Goal: Check status: Check status

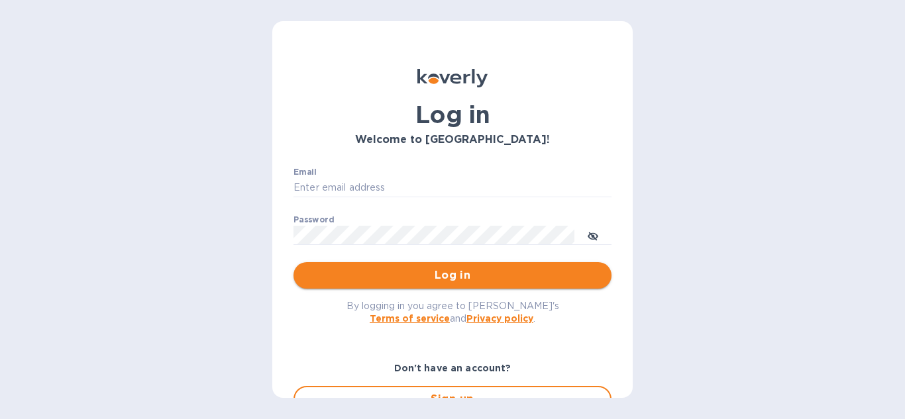
type input "[EMAIL_ADDRESS][DOMAIN_NAME]"
click at [464, 278] on span "Log in" at bounding box center [452, 276] width 297 height 16
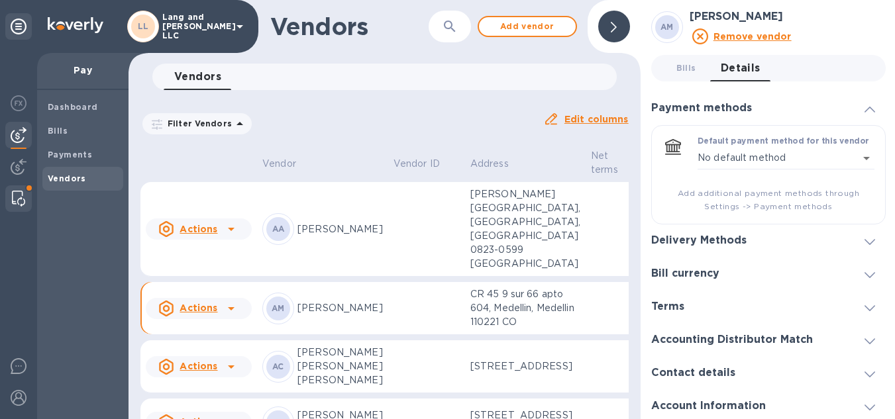
click at [25, 192] on img at bounding box center [18, 199] width 13 height 16
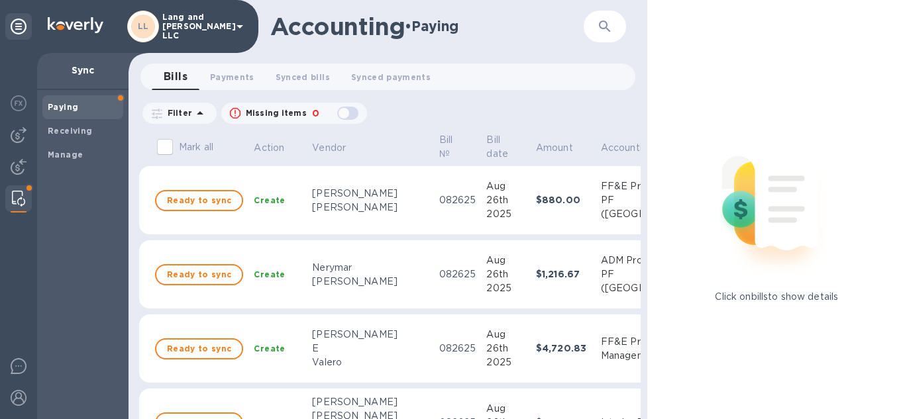
click at [115, 97] on div "Paying" at bounding box center [82, 107] width 81 height 24
click at [77, 107] on span "Paying" at bounding box center [83, 107] width 70 height 13
click at [302, 74] on span "Synced bills 0" at bounding box center [303, 77] width 54 height 14
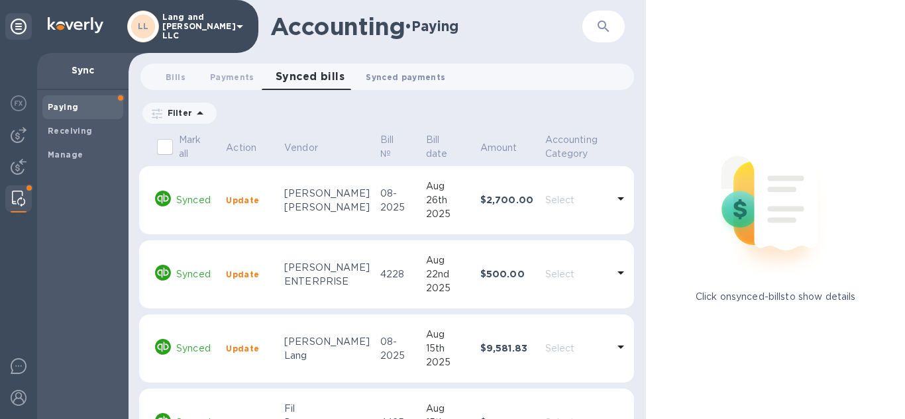
click at [404, 86] on button "Synced payments 0" at bounding box center [405, 77] width 101 height 27
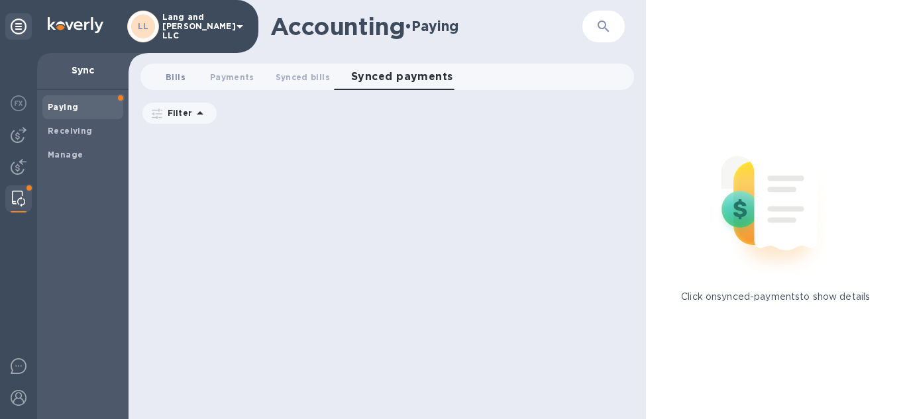
click at [167, 66] on button "Bills 0" at bounding box center [176, 77] width 48 height 27
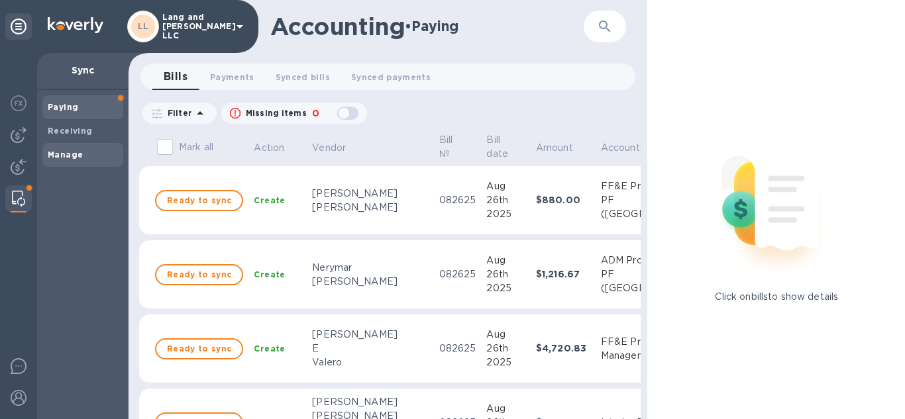
click at [61, 159] on b "Manage" at bounding box center [65, 155] width 35 height 10
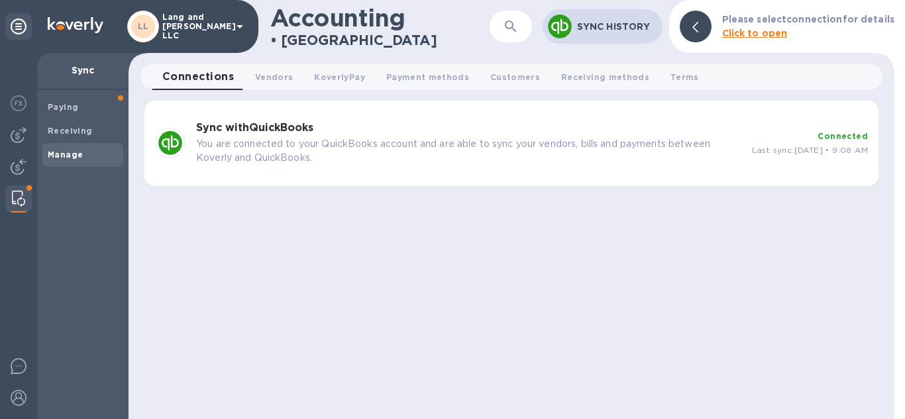
click at [194, 140] on div "Sync with QuickBooks You are connected to your QuickBooks account and are able …" at bounding box center [469, 144] width 556 height 54
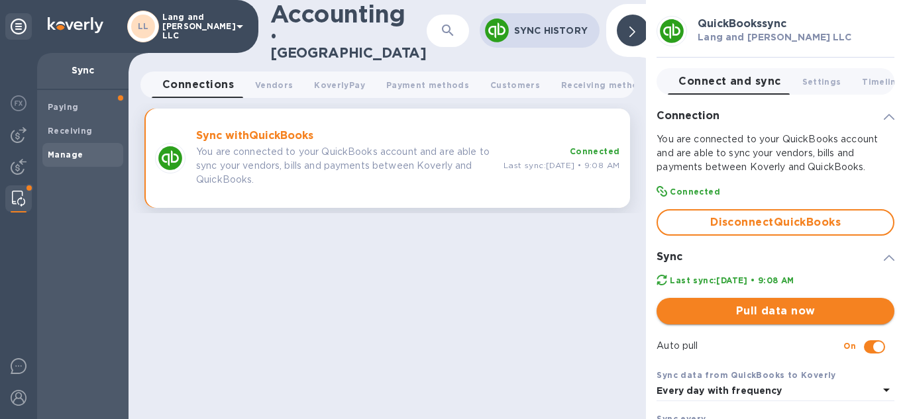
click at [759, 303] on span "Pull data now" at bounding box center [775, 311] width 217 height 16
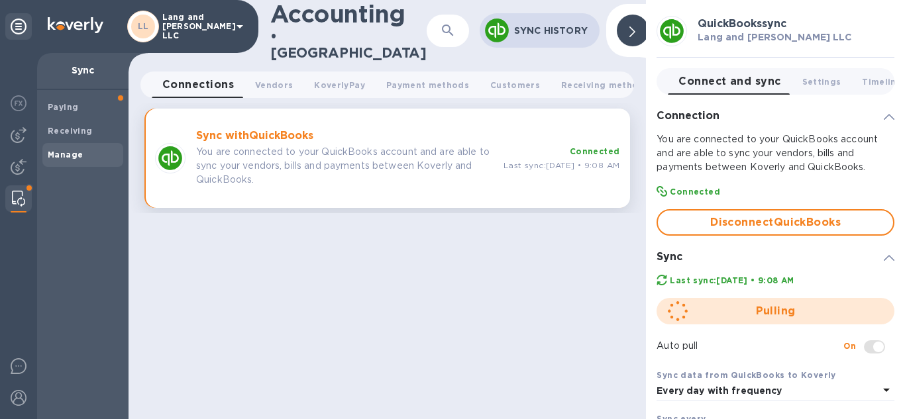
click at [617, 27] on div at bounding box center [633, 31] width 32 height 32
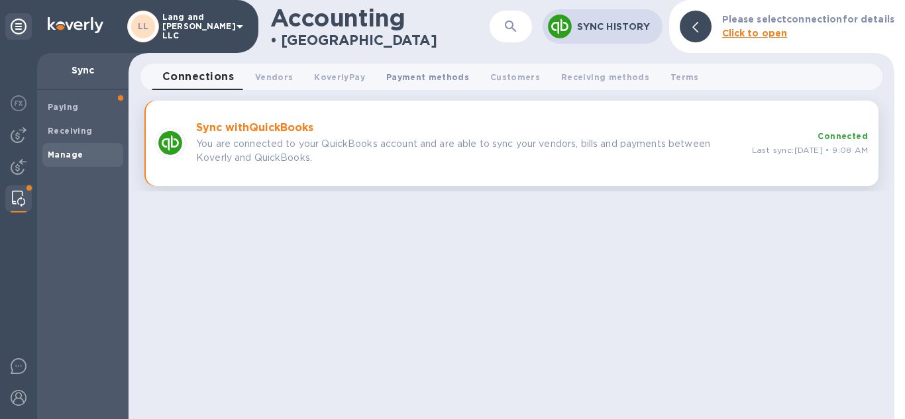
click at [441, 83] on span "Payment methods 0" at bounding box center [427, 77] width 83 height 14
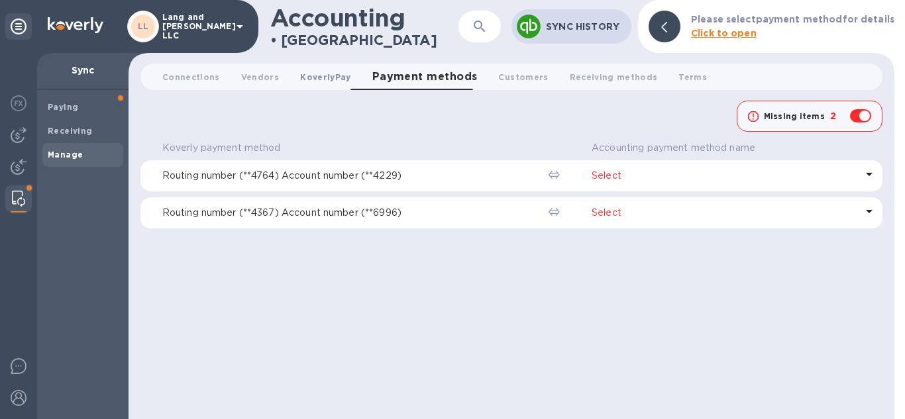
click at [331, 74] on span "KoverlyPay 0" at bounding box center [325, 77] width 50 height 14
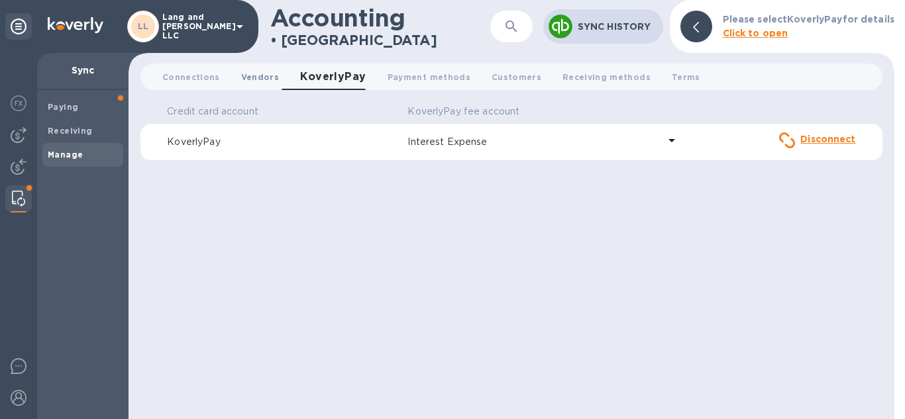
click at [254, 85] on button "Vendors 0" at bounding box center [260, 77] width 59 height 27
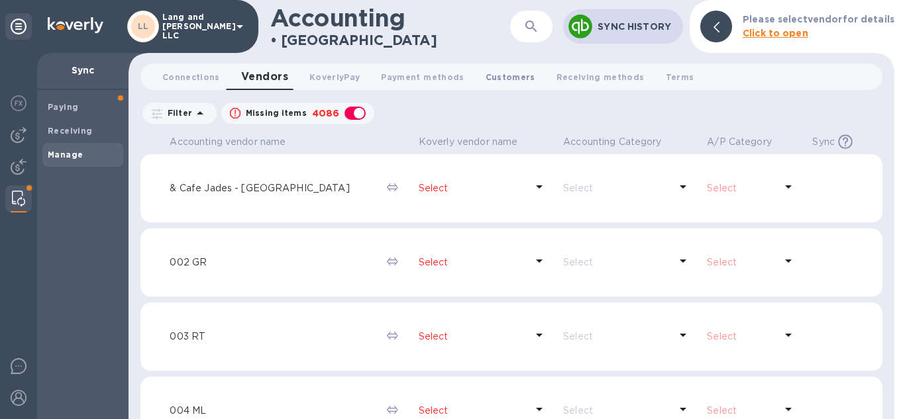
click at [500, 86] on button "Customers 0" at bounding box center [510, 77] width 71 height 27
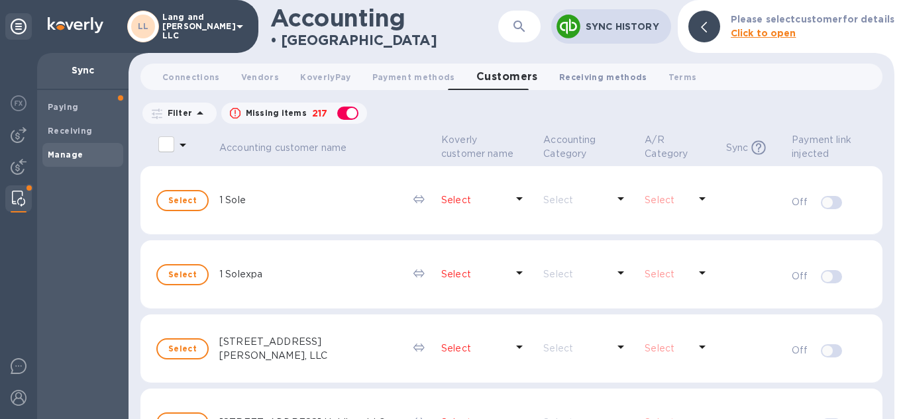
click at [564, 75] on span "Receiving methods 0" at bounding box center [603, 77] width 88 height 14
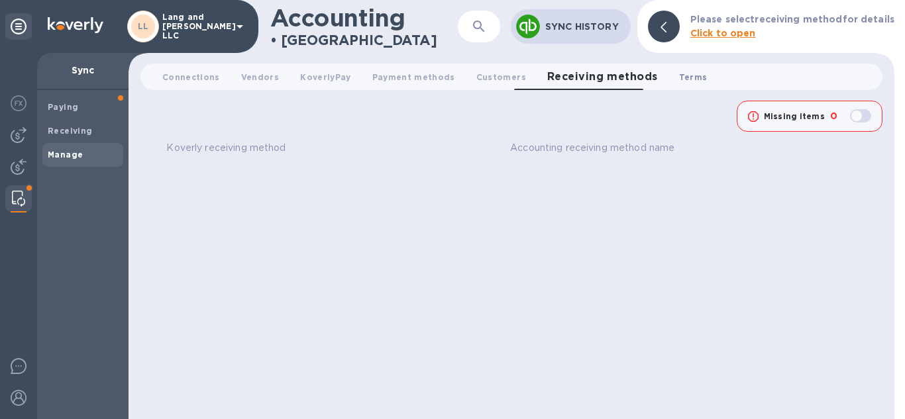
click at [679, 73] on span "Terms 0" at bounding box center [693, 77] width 28 height 14
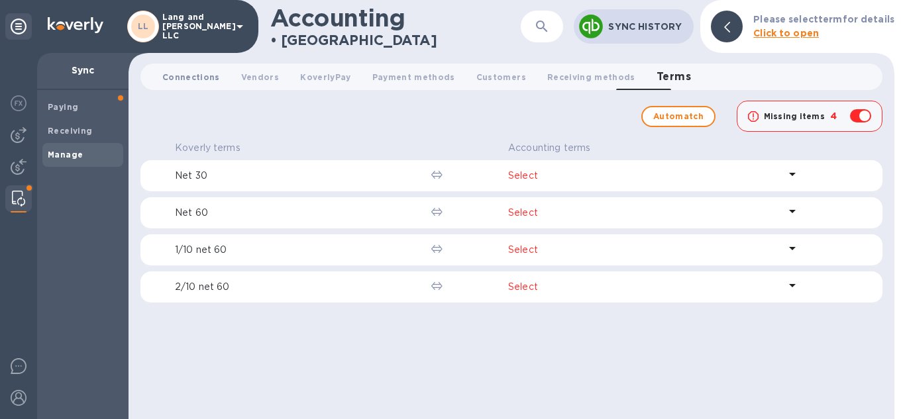
click at [207, 78] on span "Connections 0" at bounding box center [191, 77] width 58 height 14
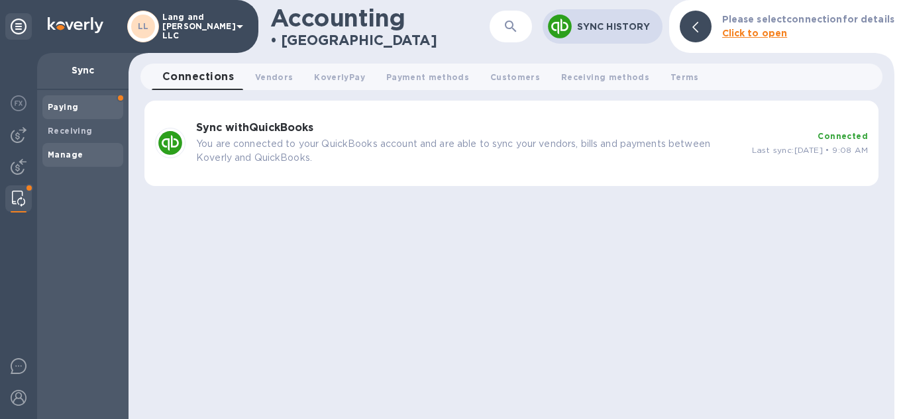
click at [78, 112] on span "Paying" at bounding box center [83, 107] width 70 height 13
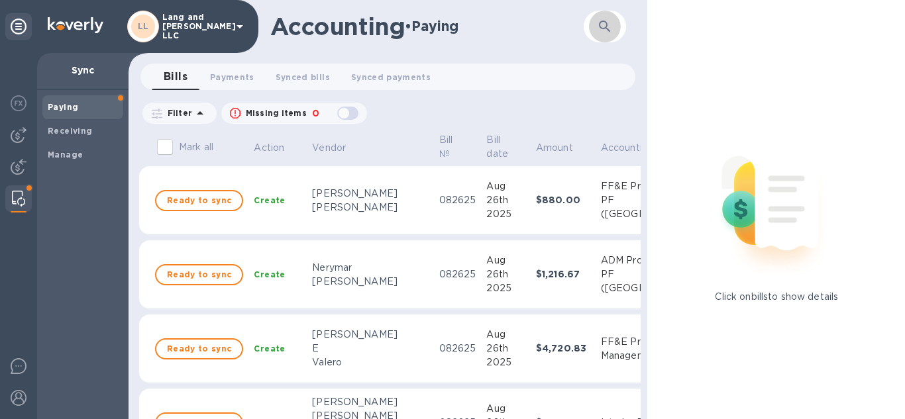
click at [616, 29] on button "button" at bounding box center [605, 27] width 32 height 32
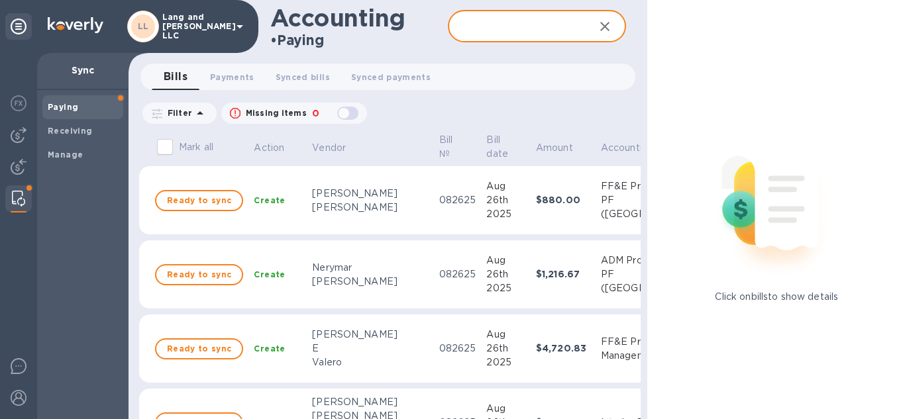
click at [612, 28] on button "button" at bounding box center [605, 27] width 32 height 32
click at [252, 80] on button "Payments 0" at bounding box center [232, 77] width 66 height 27
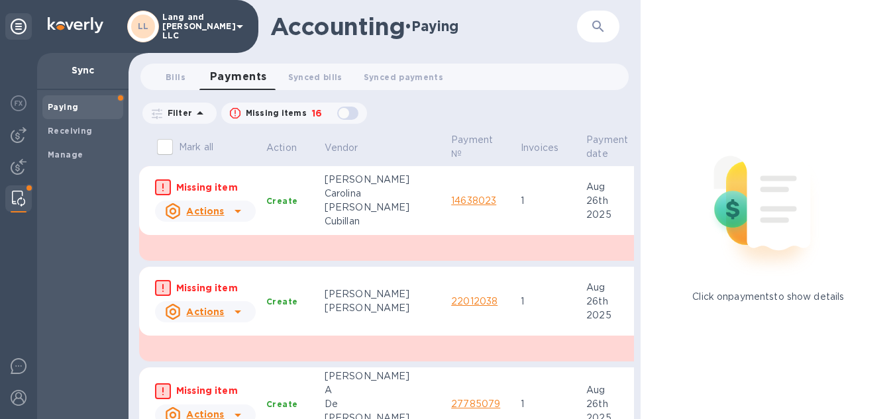
click at [25, 29] on icon at bounding box center [19, 27] width 16 height 16
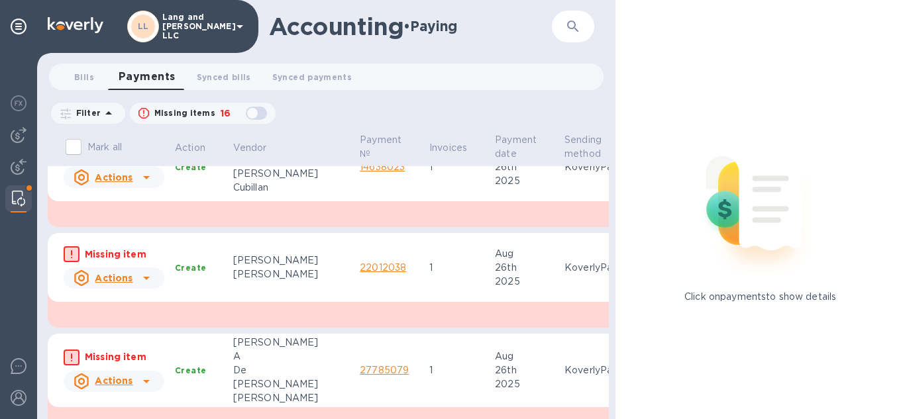
scroll to position [133, 0]
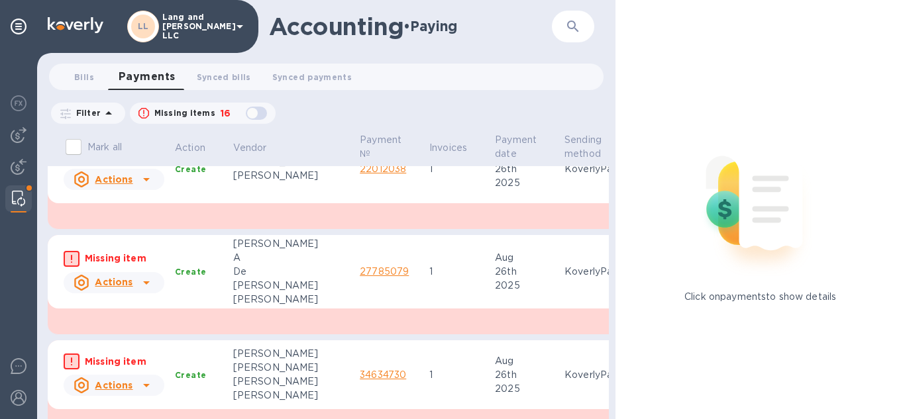
click at [904, 115] on div "Click on payments to show details" at bounding box center [761, 209] width 290 height 419
click at [761, 301] on p "Click on payments to show details" at bounding box center [760, 297] width 152 height 14
click at [764, 296] on p "Click on payments to show details" at bounding box center [760, 297] width 152 height 14
click at [659, 78] on div "Click on payments to show details" at bounding box center [761, 209] width 290 height 419
click at [502, 22] on div "Accounting • Paying" at bounding box center [399, 27] width 260 height 28
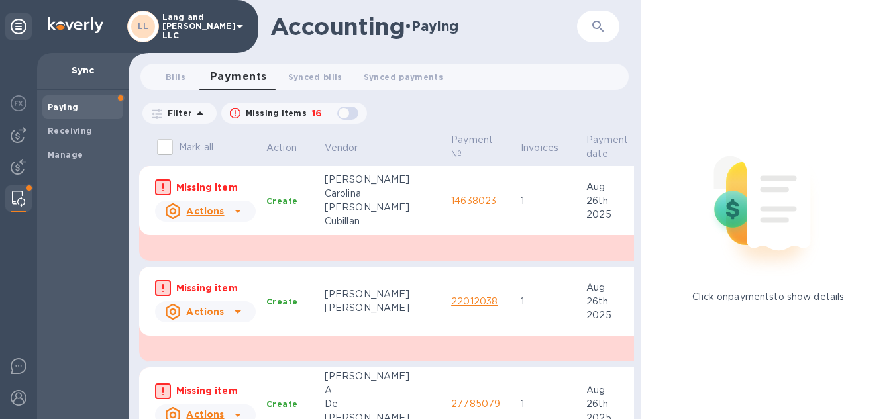
click at [697, 294] on p "Click on payments to show details" at bounding box center [768, 297] width 152 height 14
click at [478, 30] on div "Accounting • Paying" at bounding box center [409, 27] width 279 height 28
click at [451, 201] on link "14638023" at bounding box center [473, 200] width 45 height 11
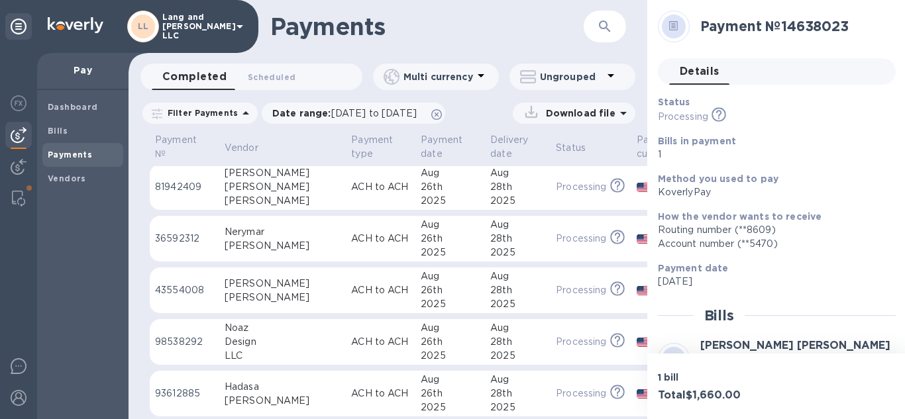
scroll to position [265, 0]
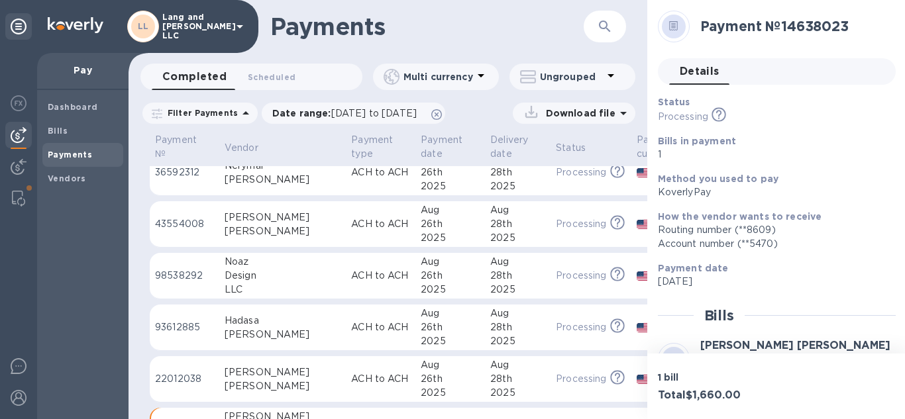
click at [13, 24] on icon at bounding box center [19, 27] width 16 height 16
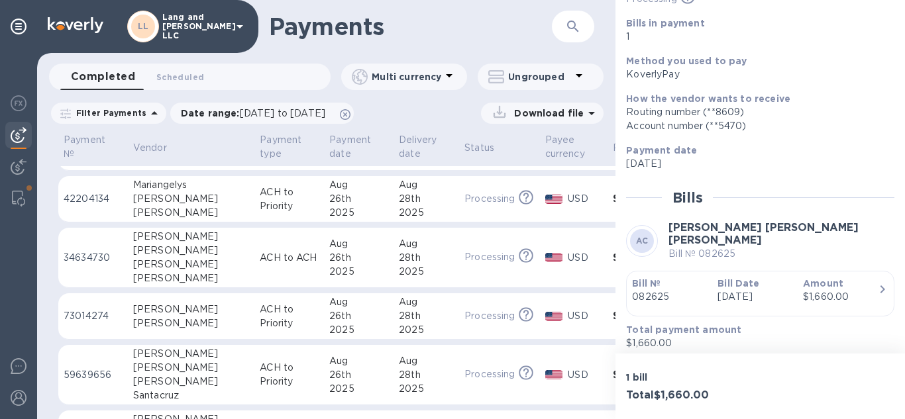
scroll to position [643, 0]
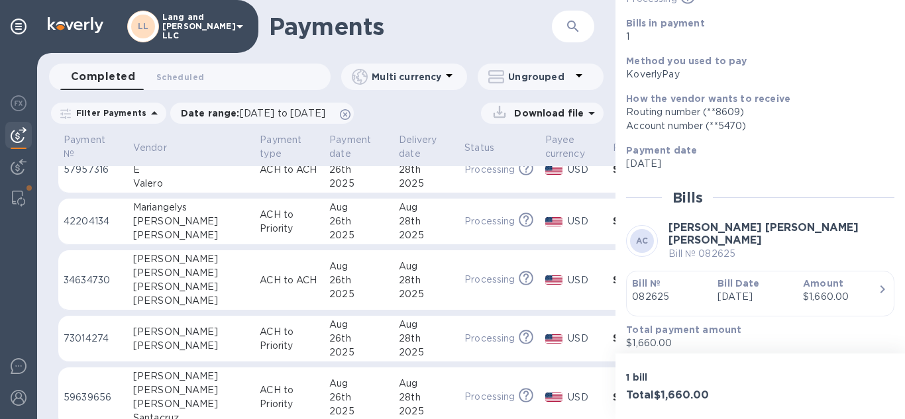
click at [399, 343] on div "28th" at bounding box center [426, 339] width 55 height 14
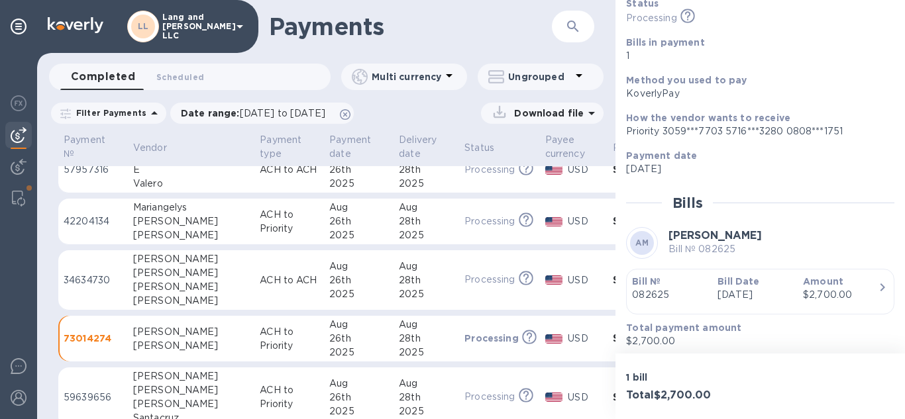
scroll to position [104, 0]
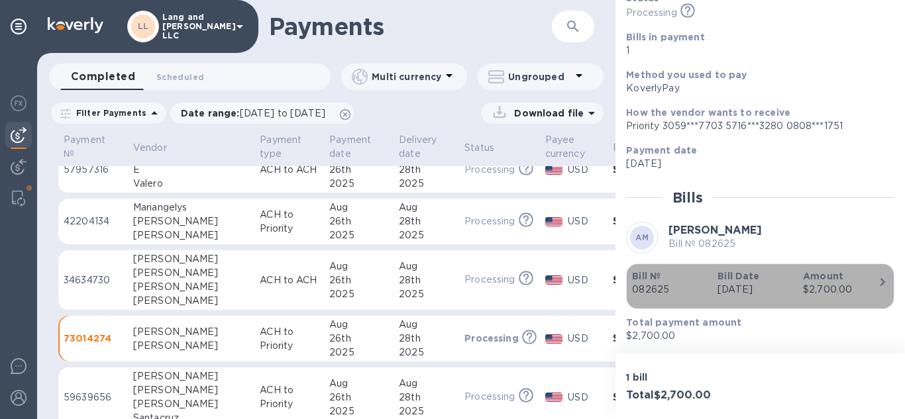
click at [882, 284] on icon "button" at bounding box center [883, 282] width 16 height 16
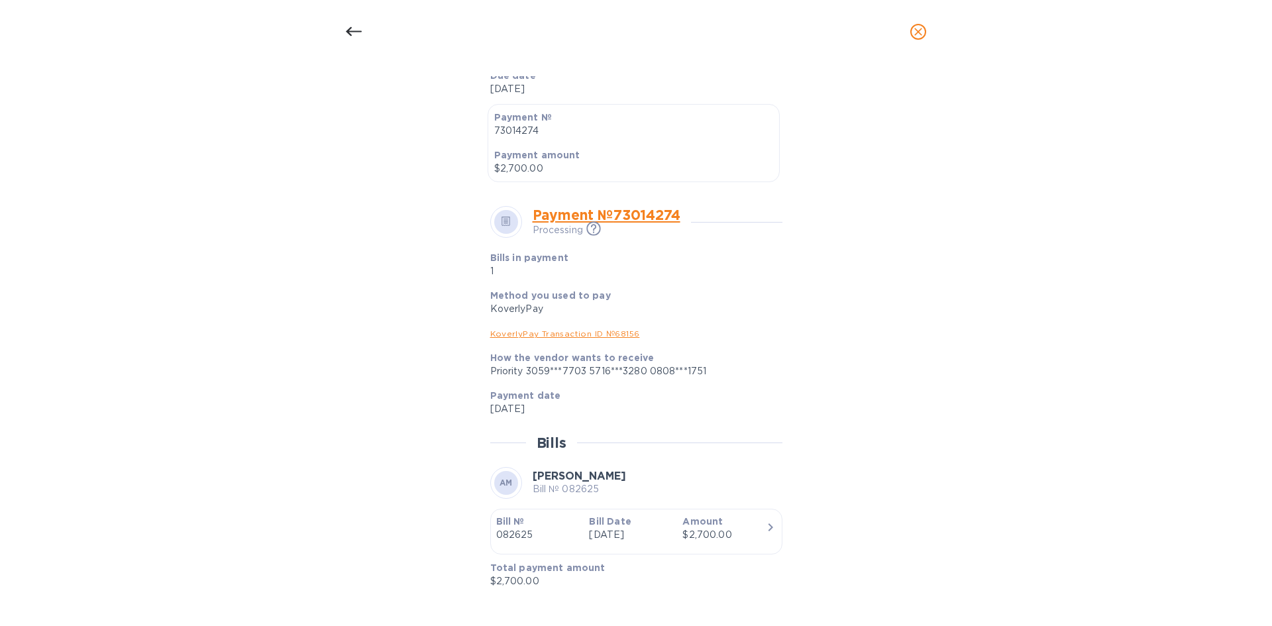
scroll to position [346, 0]
click at [249, 205] on div "Bill details AM [PERSON_NAME] Bill № 082625 Completed Details 0 Timeline 0 Type…" at bounding box center [636, 345] width 1272 height 563
click at [502, 213] on icon at bounding box center [506, 218] width 9 height 10
click at [635, 419] on p "[DATE]" at bounding box center [630, 532] width 83 height 14
click at [763, 419] on icon "button" at bounding box center [771, 524] width 16 height 16
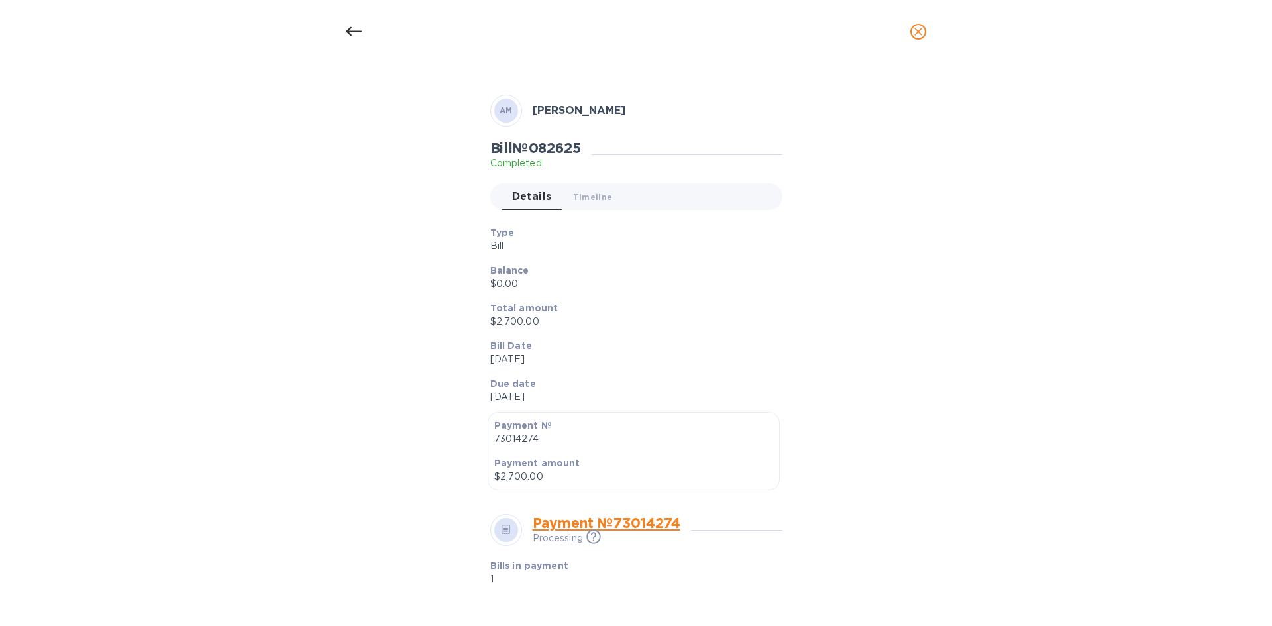
scroll to position [15, 0]
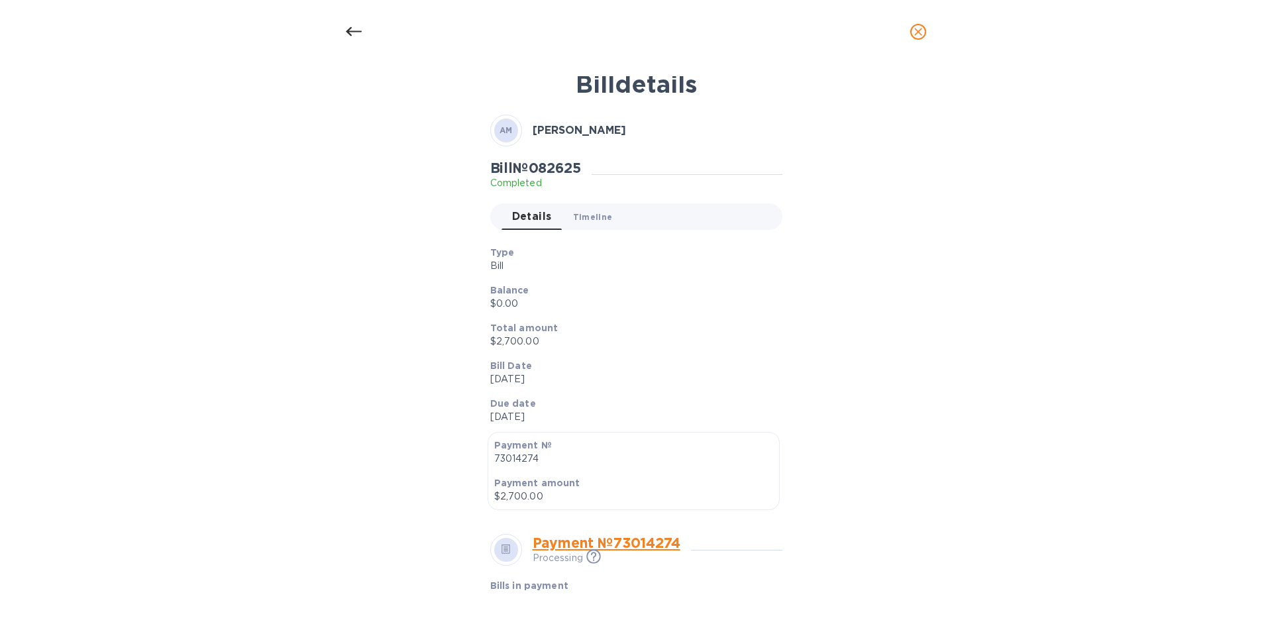
click at [603, 222] on span "Timeline 0" at bounding box center [593, 217] width 40 height 14
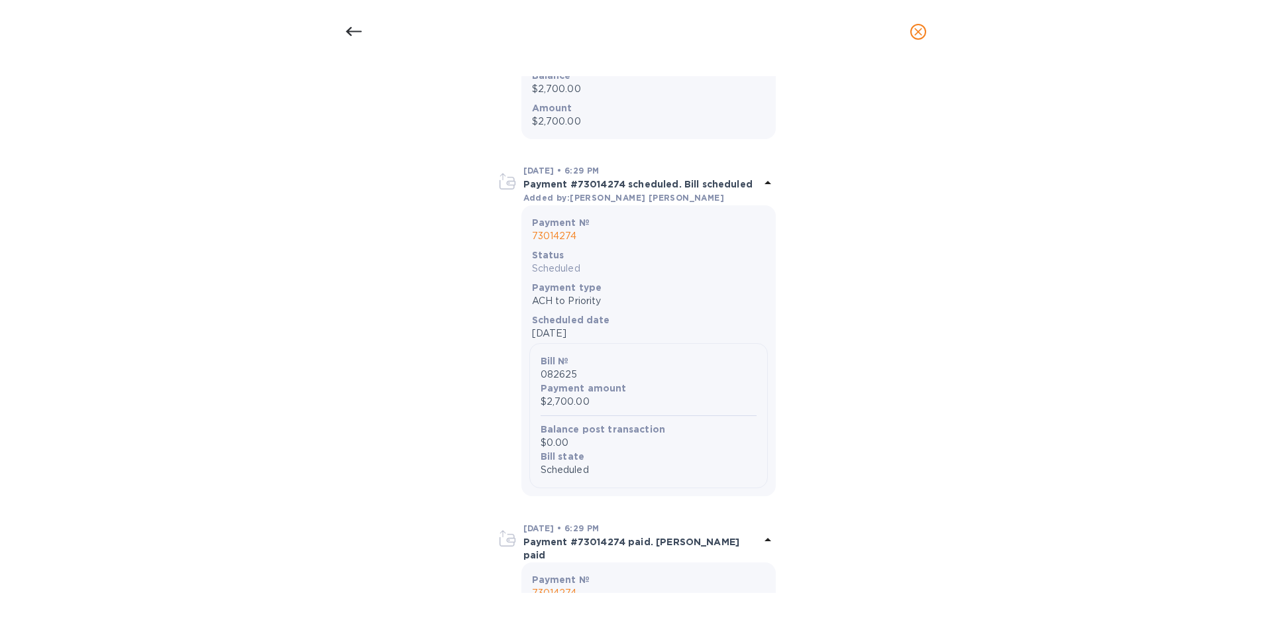
scroll to position [372, 0]
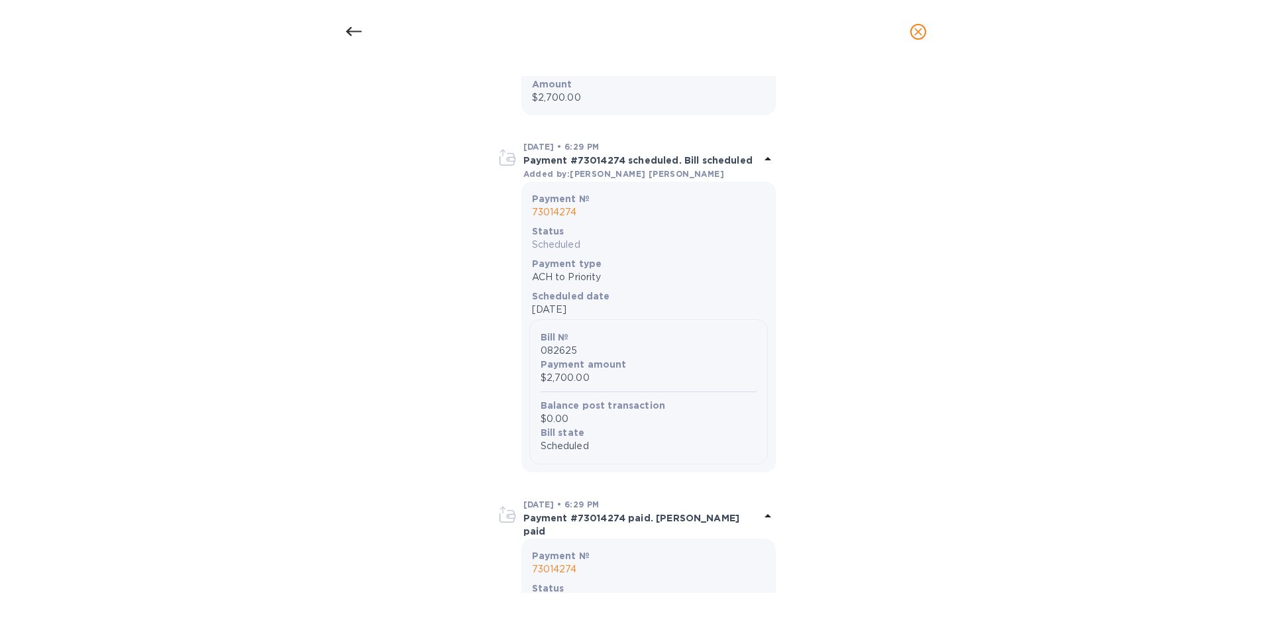
click at [506, 158] on img at bounding box center [507, 158] width 21 height 21
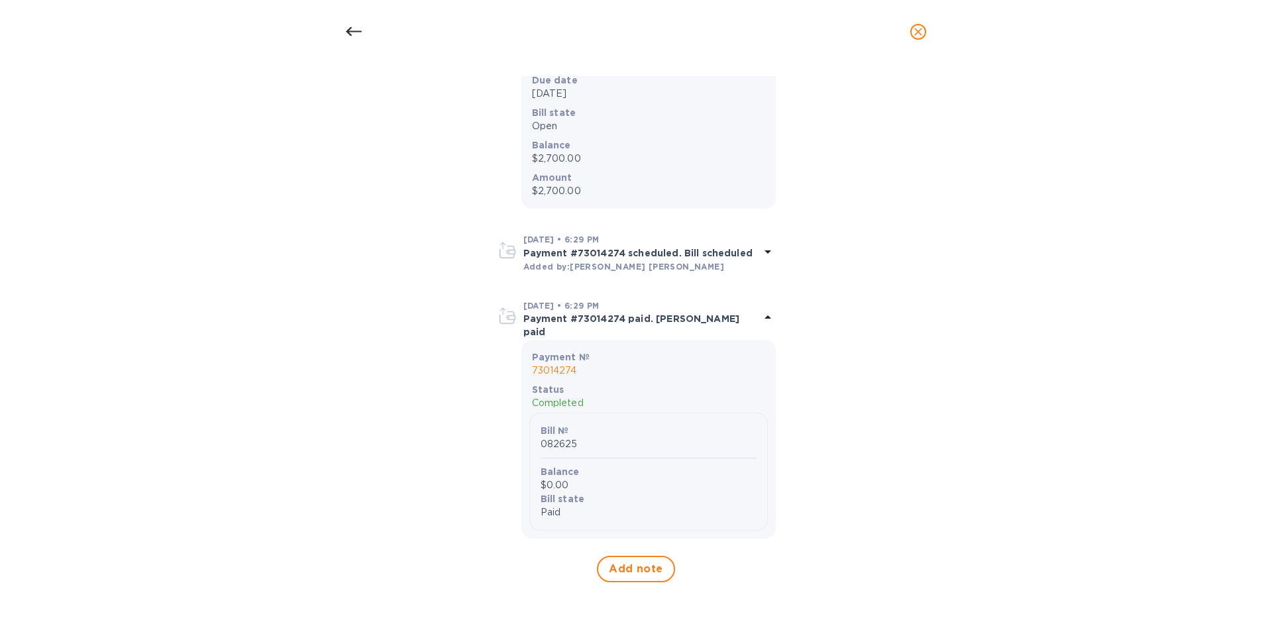
scroll to position [279, 0]
click at [510, 319] on img at bounding box center [507, 317] width 21 height 21
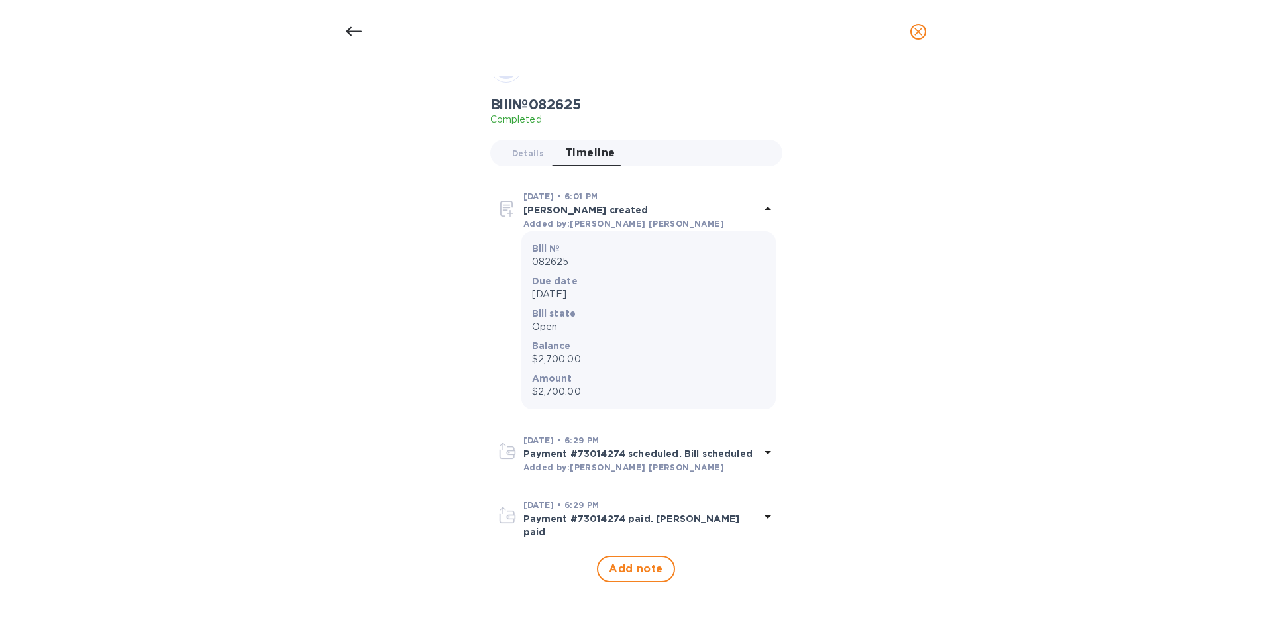
scroll to position [70, 0]
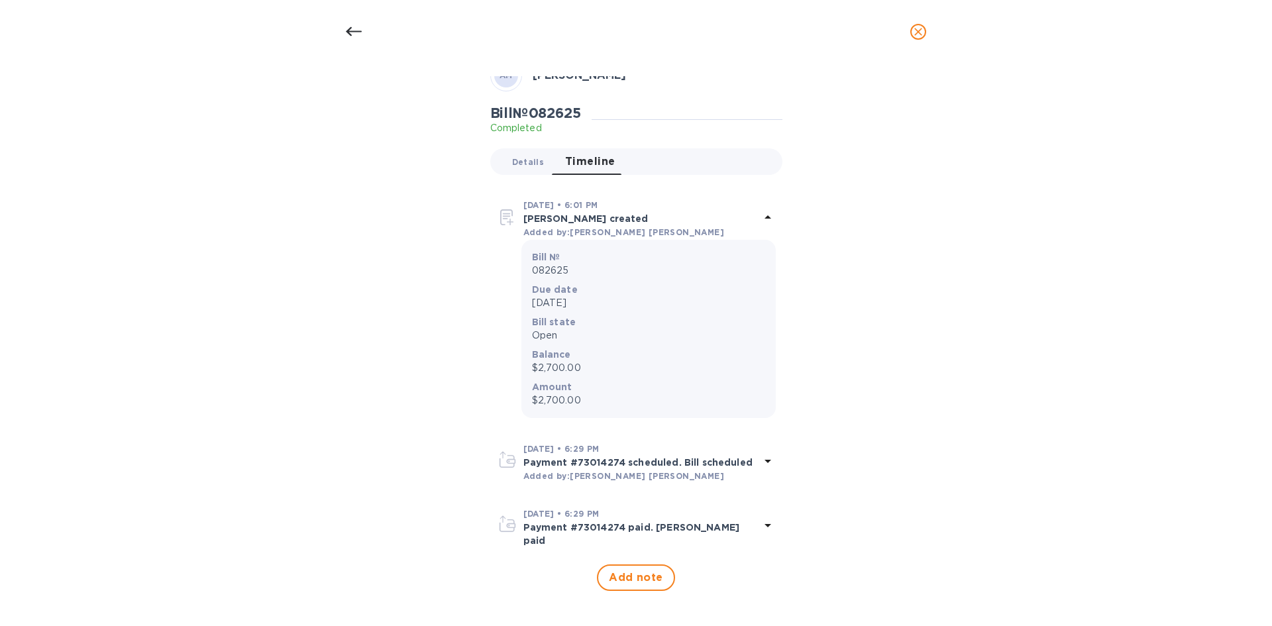
click at [521, 170] on button "Details 0" at bounding box center [528, 161] width 53 height 27
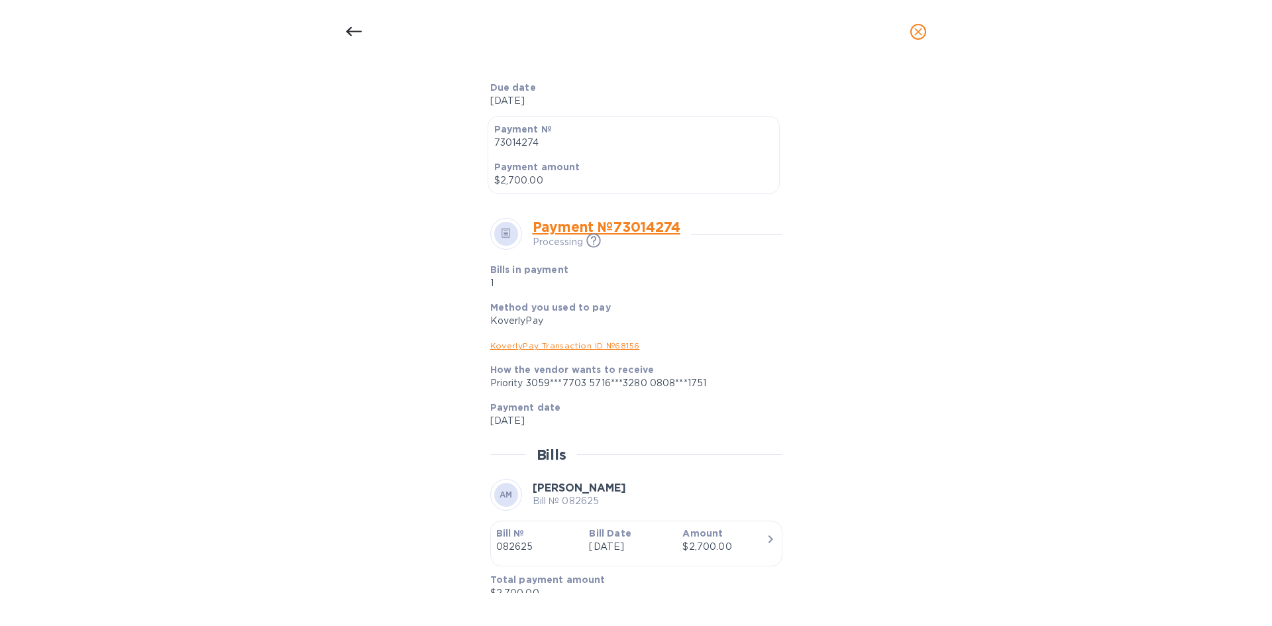
scroll to position [346, 0]
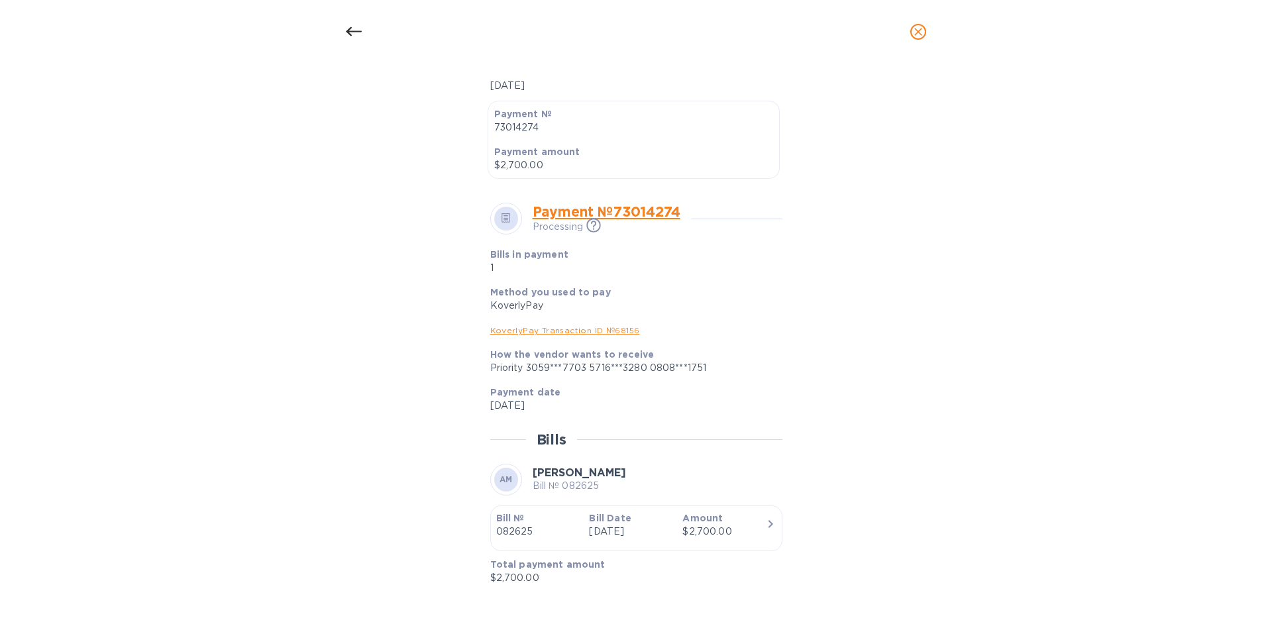
drag, startPoint x: 107, startPoint y: 195, endPoint x: 107, endPoint y: 185, distance: 9.9
click at [107, 195] on div "Bill details AM [PERSON_NAME] Bill № 082625 Completed Details 0 Timeline 0 Type…" at bounding box center [636, 345] width 1272 height 563
click at [904, 27] on icon "close" at bounding box center [918, 31] width 13 height 13
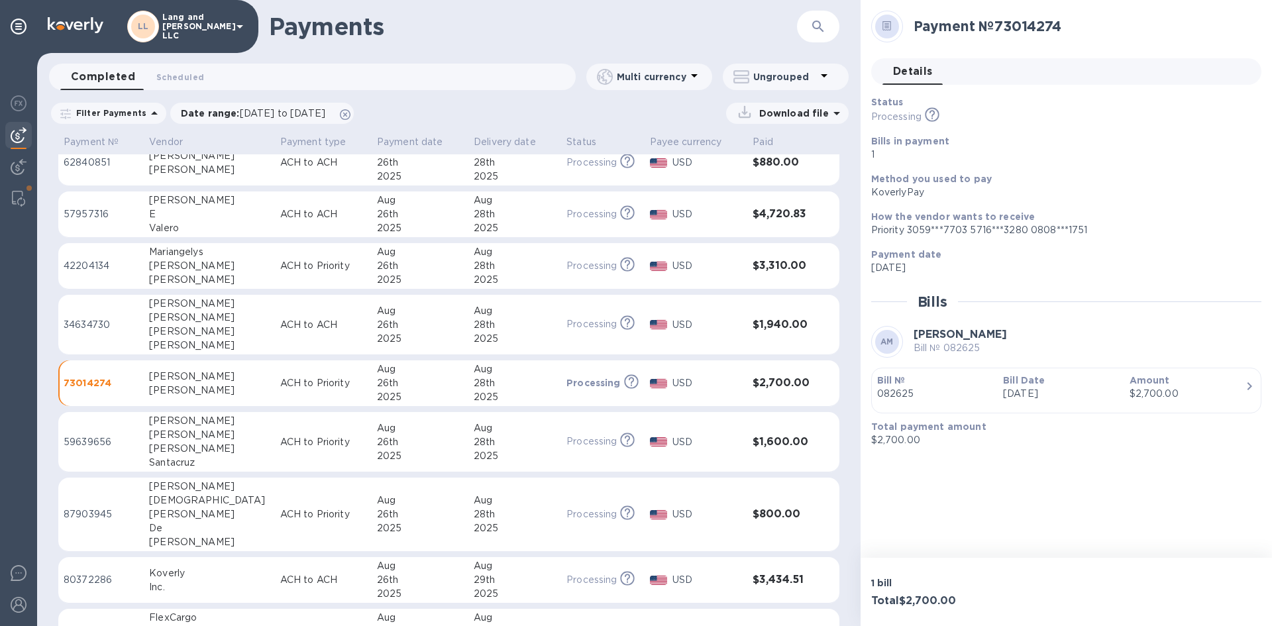
scroll to position [565, 0]
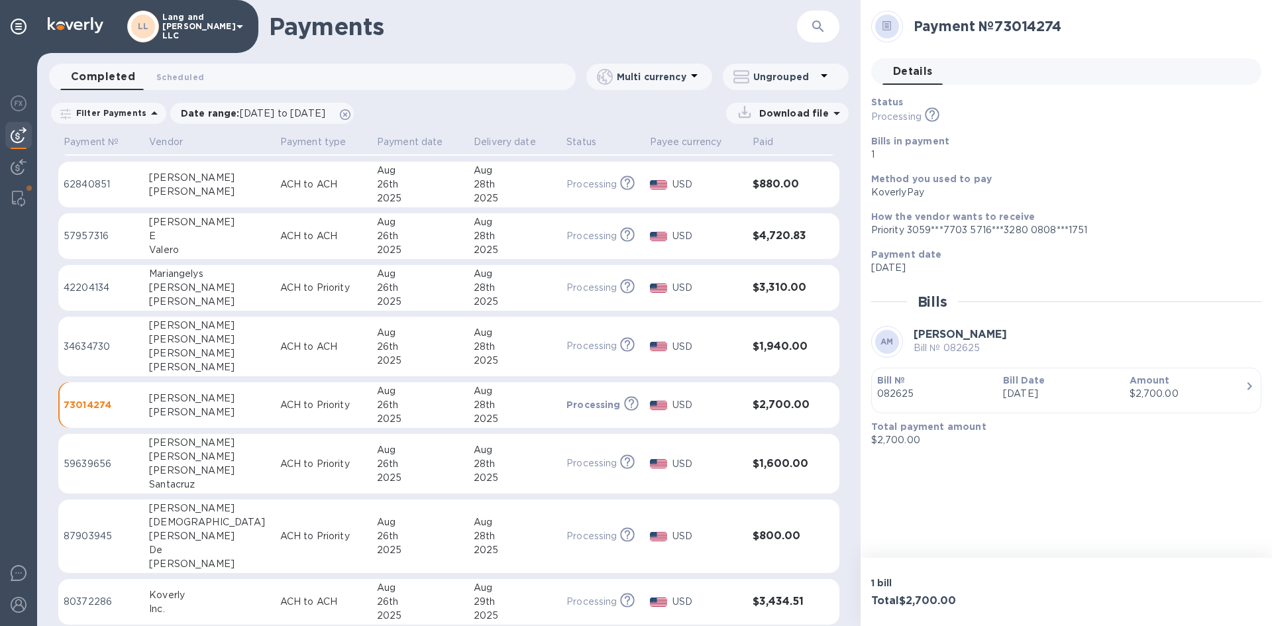
click at [99, 348] on p "34634730" at bounding box center [101, 347] width 75 height 14
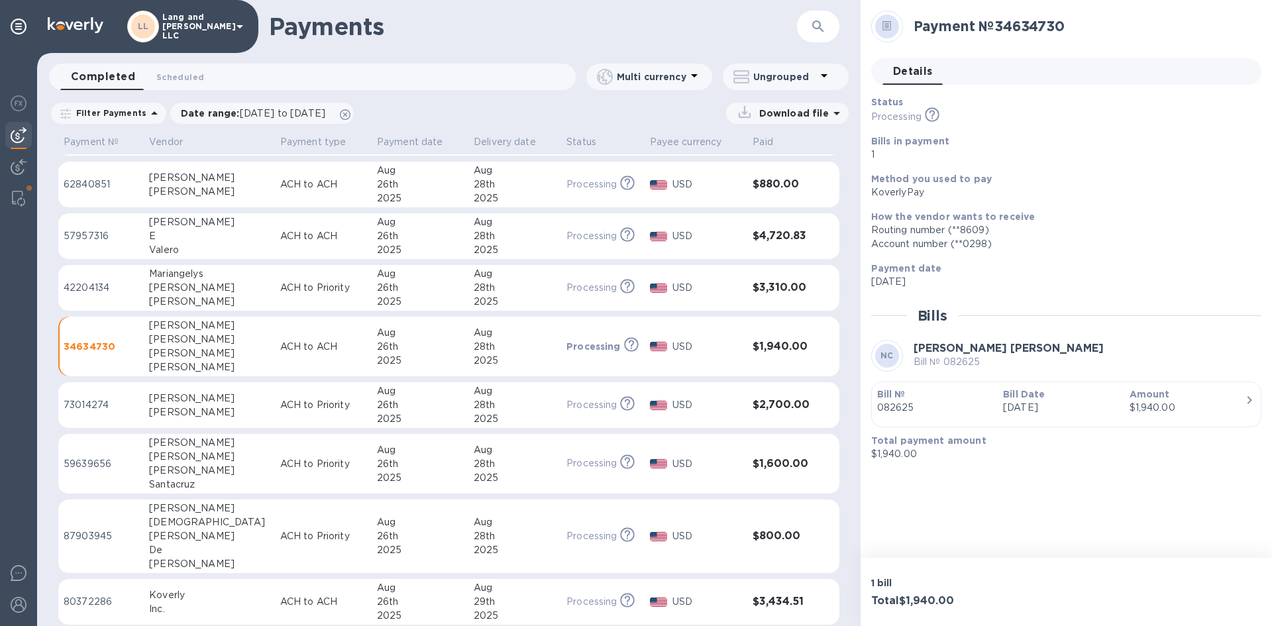
click at [904, 408] on div "$1,940.00" at bounding box center [1187, 408] width 115 height 14
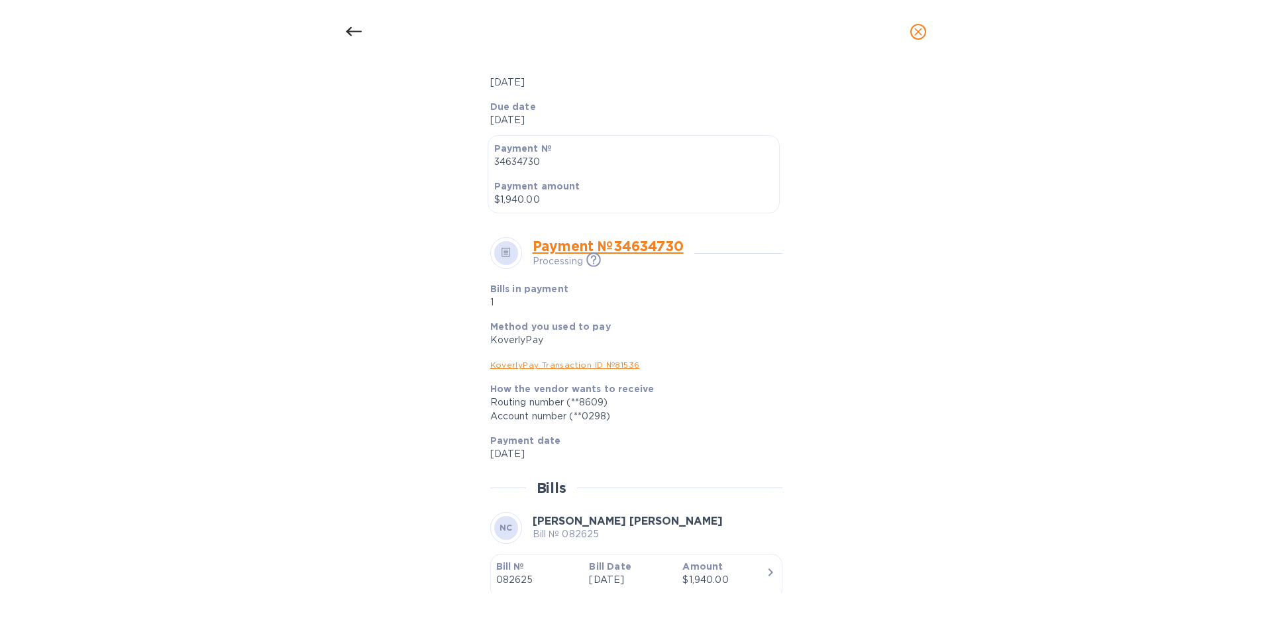
scroll to position [360, 0]
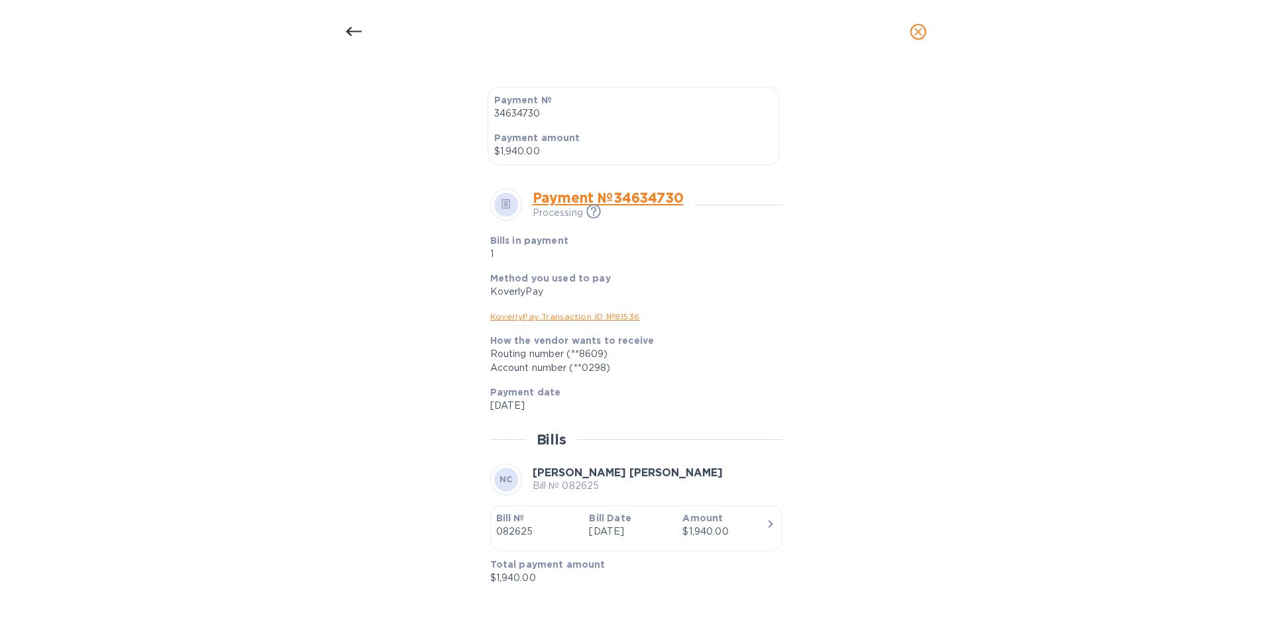
click at [180, 272] on div "Bill details NC [PERSON_NAME] [PERSON_NAME] № 082625 Completed Details 0 Timeli…" at bounding box center [636, 345] width 1272 height 563
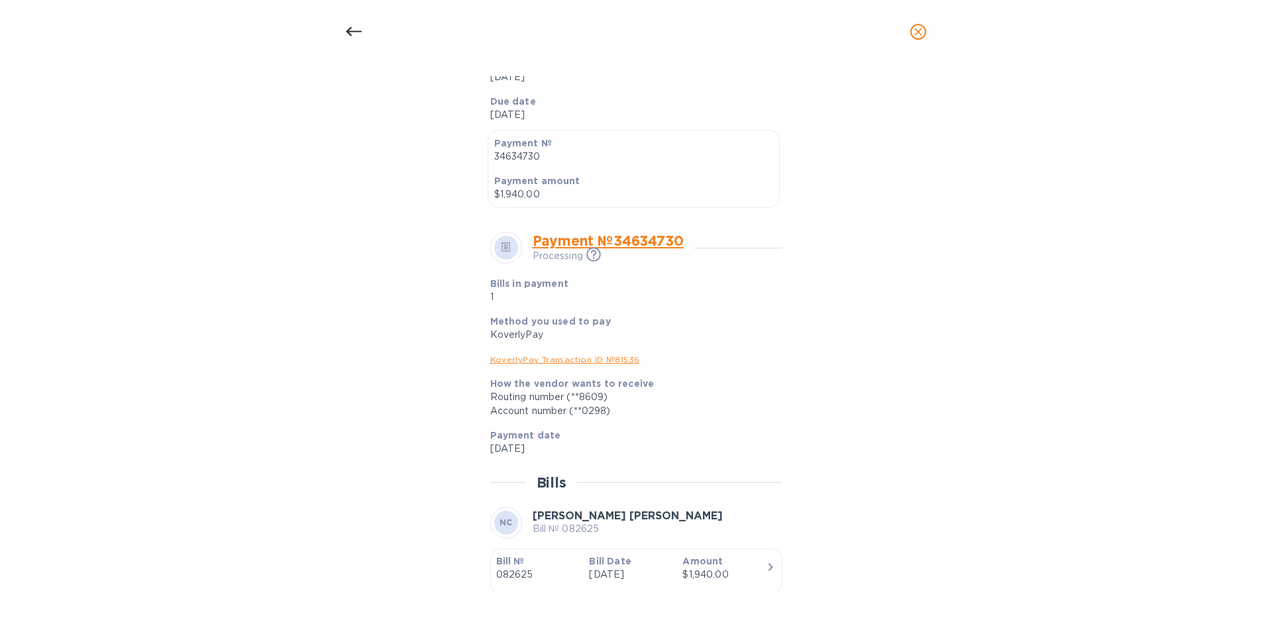
scroll to position [294, 0]
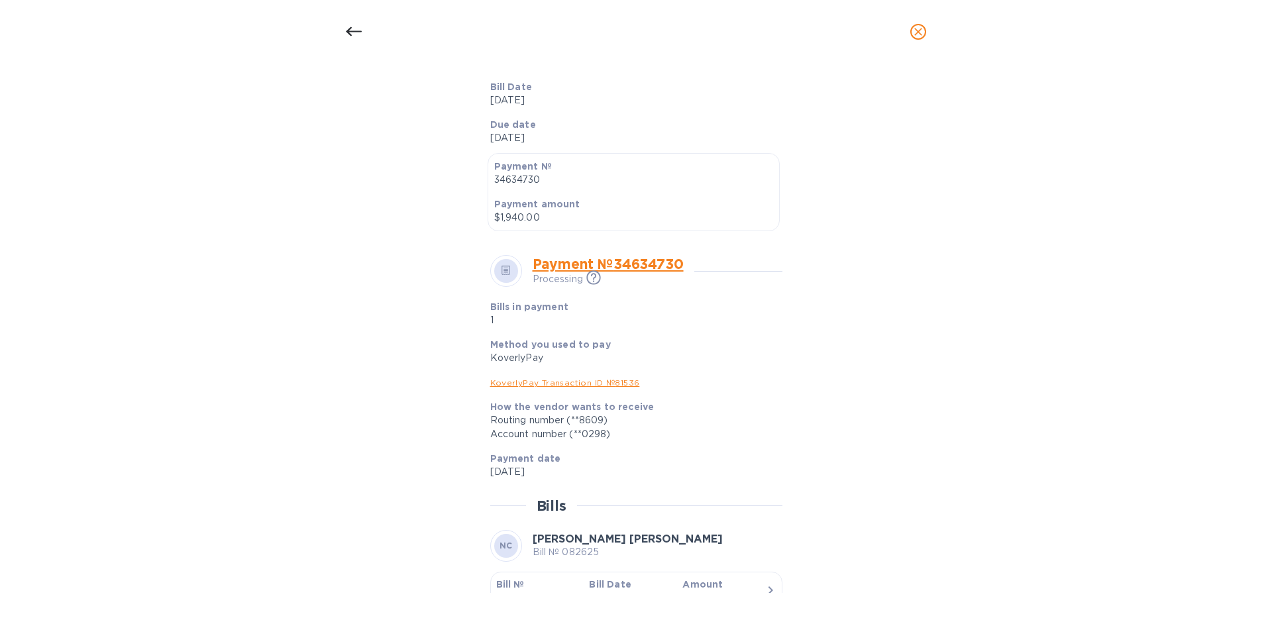
click at [904, 34] on icon "close" at bounding box center [918, 32] width 8 height 8
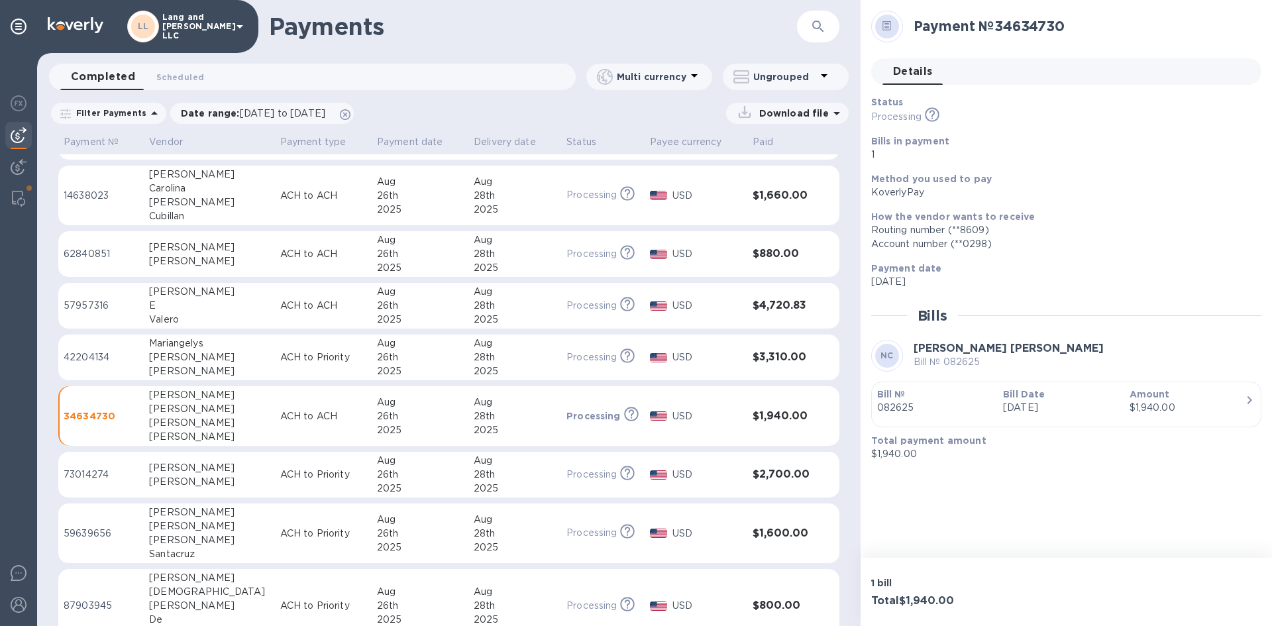
scroll to position [530, 0]
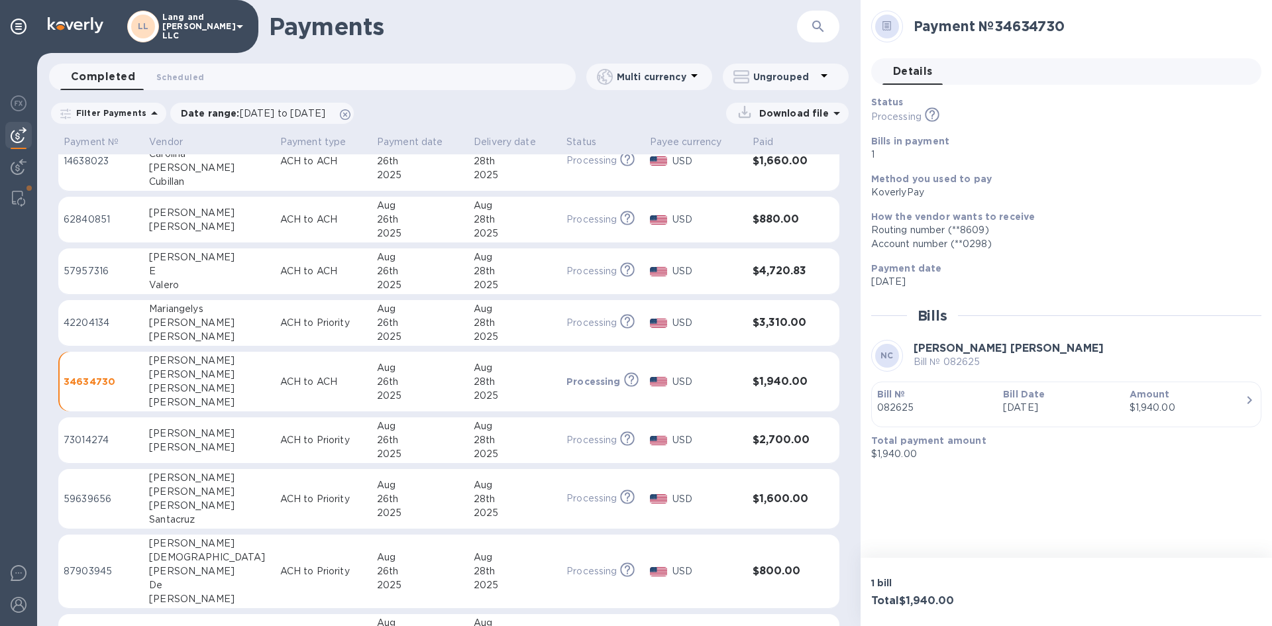
click at [182, 419] on div "[PERSON_NAME]" at bounding box center [209, 506] width 121 height 14
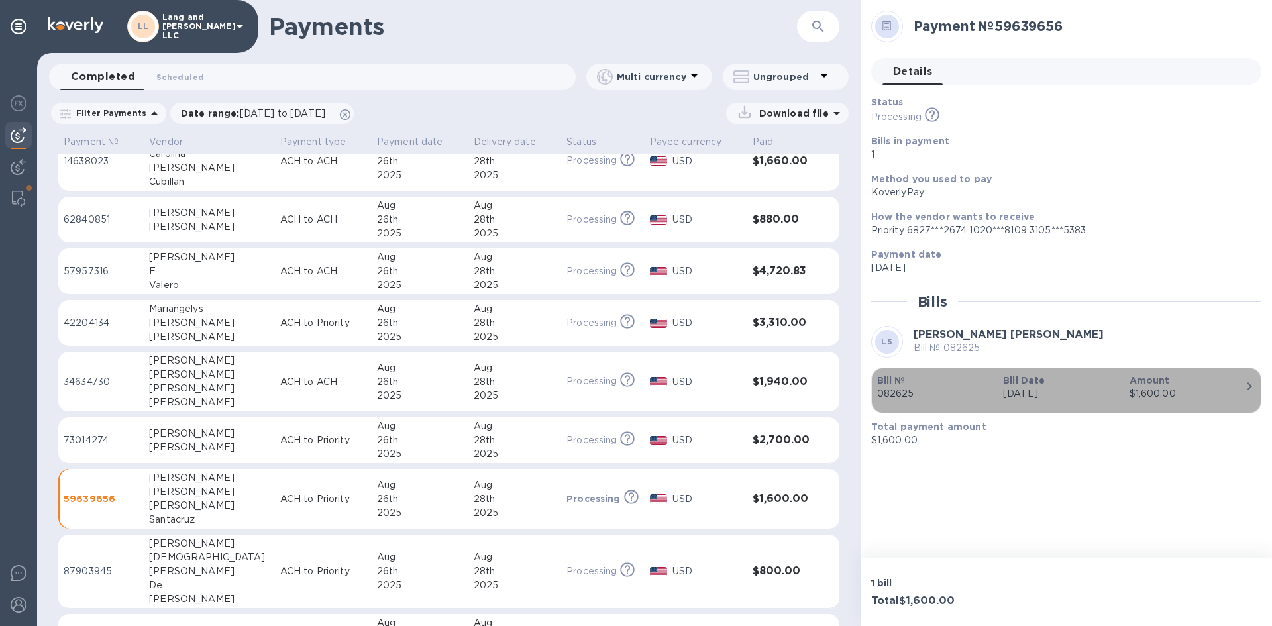
click at [904, 409] on button "Bill № 082625 Bill Date [DATE] Amount $1,600.00" at bounding box center [1066, 391] width 390 height 46
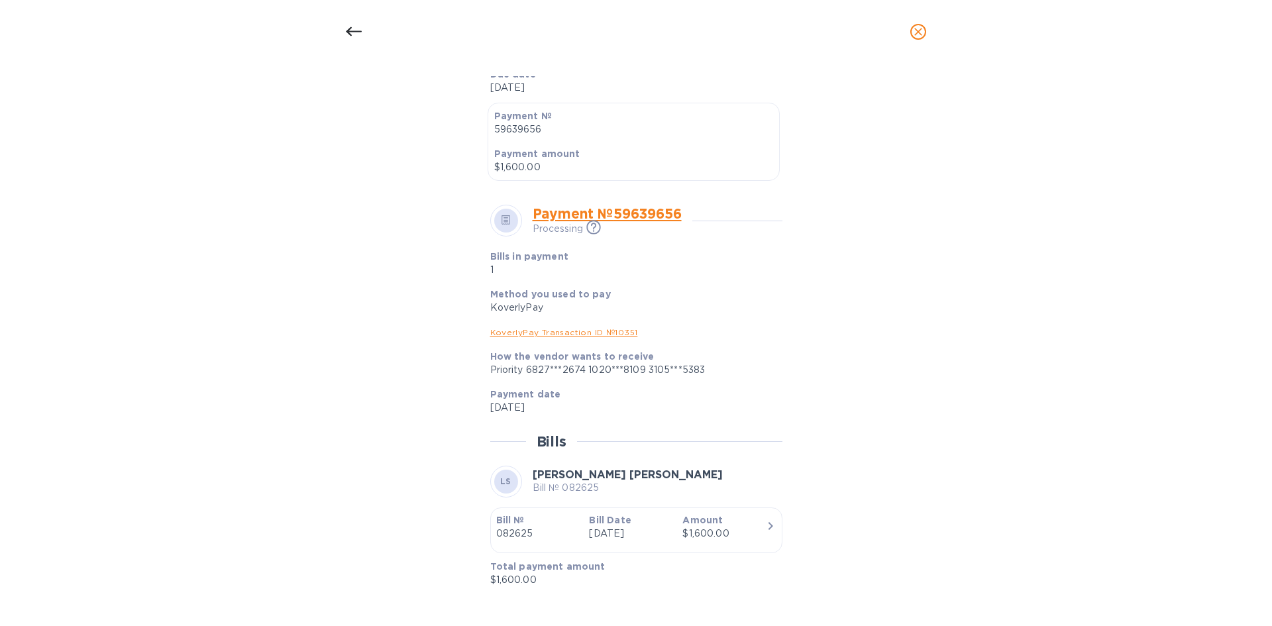
scroll to position [346, 0]
click at [117, 220] on div "Bill details LS [PERSON_NAME] [PERSON_NAME] № 082625 Completed Details 0 Timeli…" at bounding box center [636, 345] width 1272 height 563
click at [904, 35] on icon "close" at bounding box center [918, 31] width 13 height 13
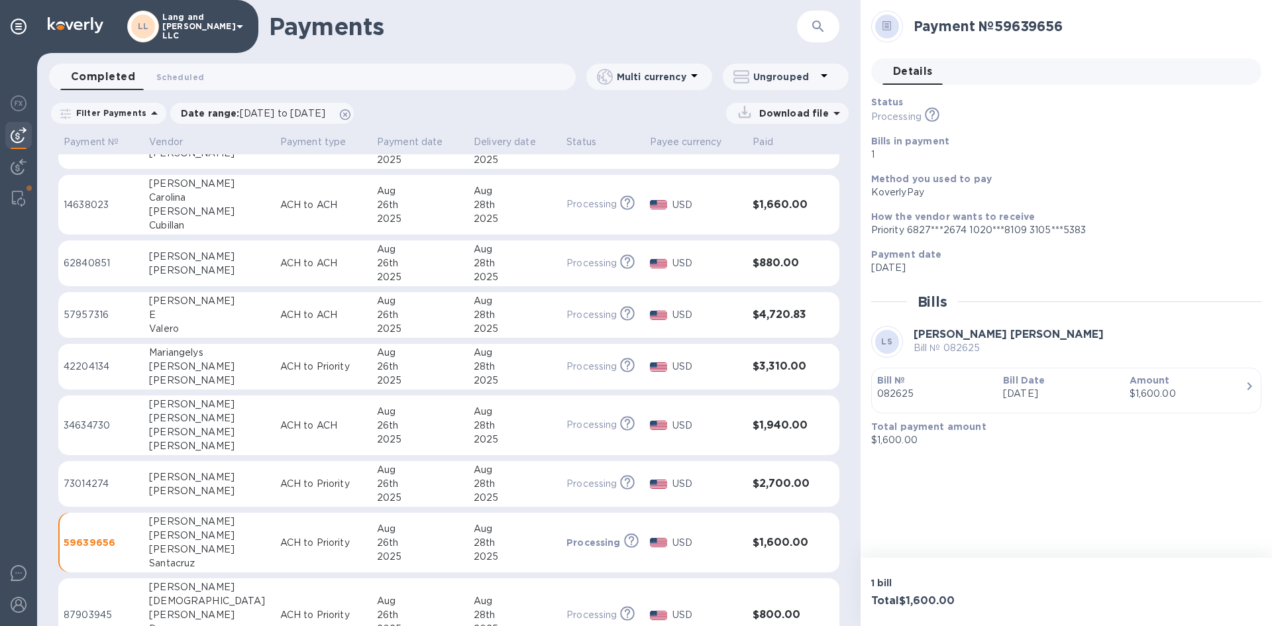
scroll to position [464, 0]
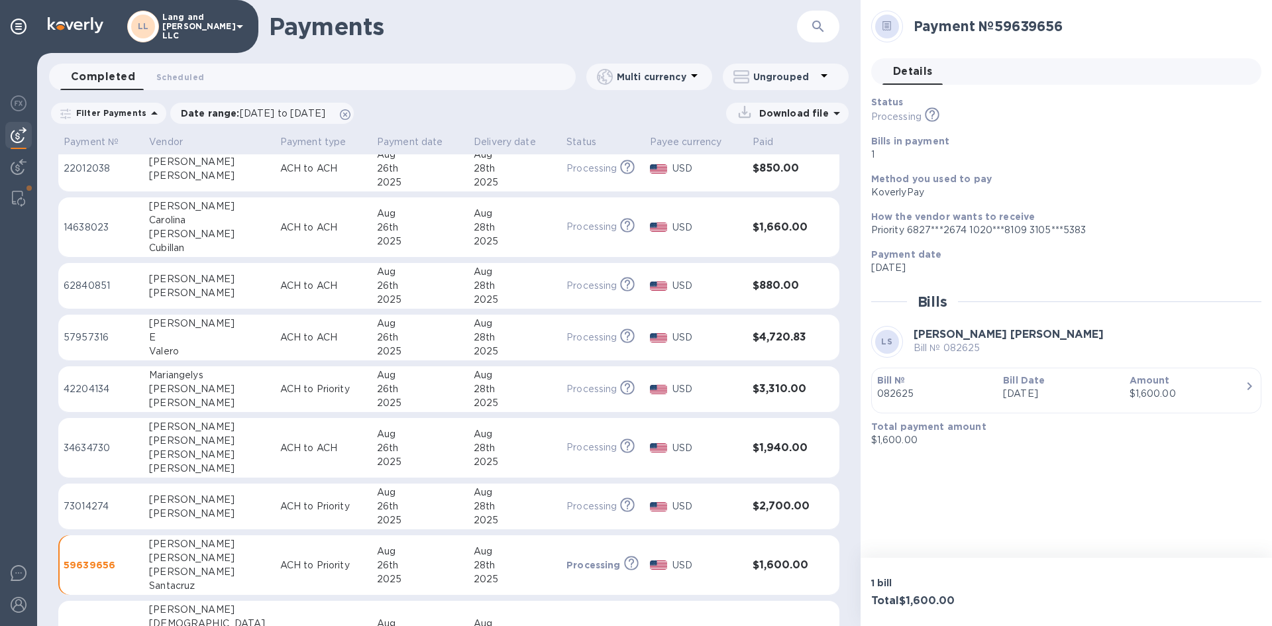
click at [198, 342] on div "E" at bounding box center [209, 338] width 121 height 14
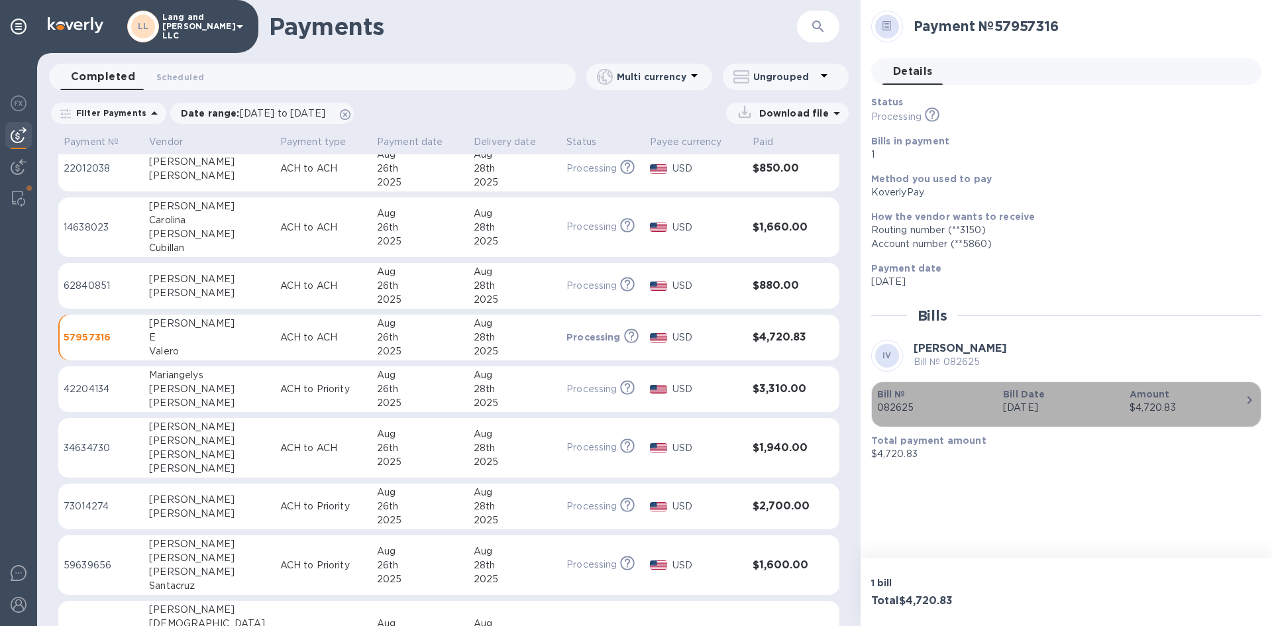
click at [904, 406] on div "$4,720.83" at bounding box center [1187, 408] width 115 height 14
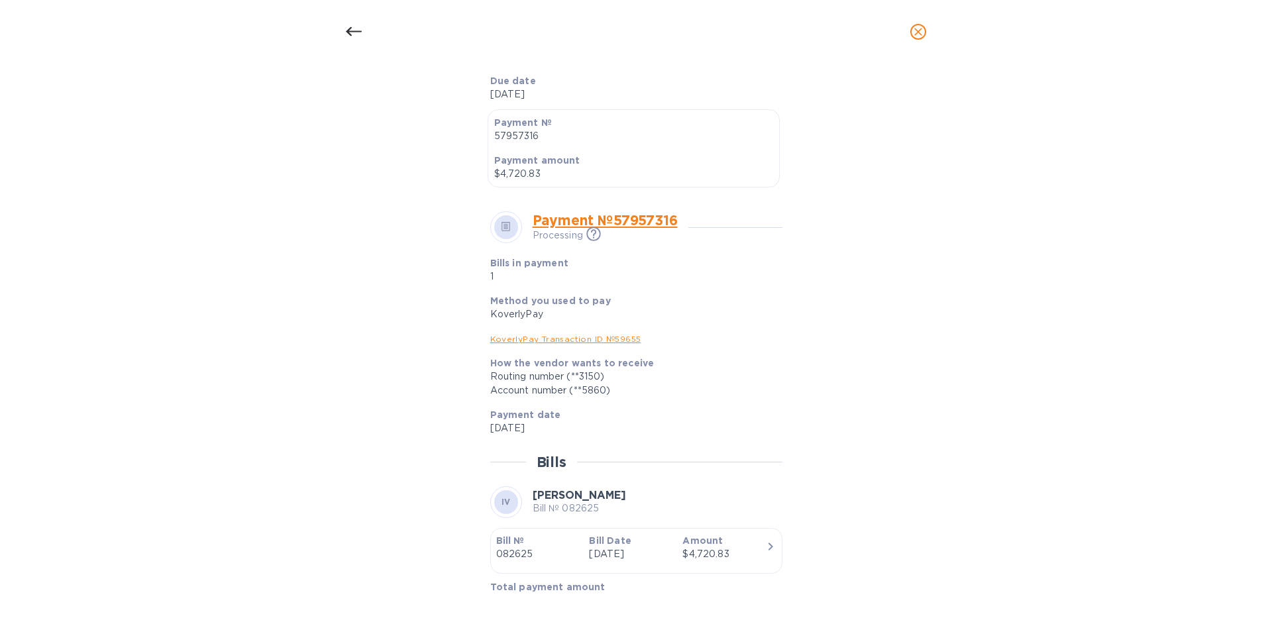
scroll to position [360, 0]
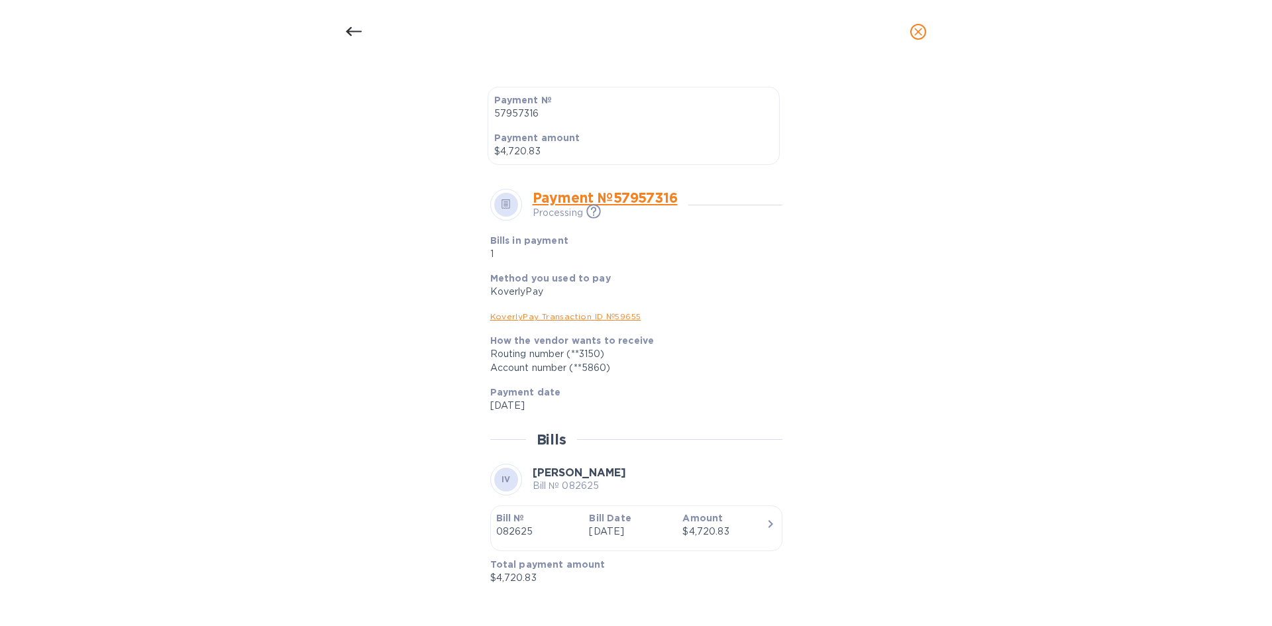
click at [238, 252] on div "Bill details IV [PERSON_NAME] Bill № 082625 Completed Details 0 Timeline 0 Type…" at bounding box center [636, 345] width 1272 height 563
drag, startPoint x: 36, startPoint y: 185, endPoint x: 439, endPoint y: 74, distance: 417.8
click at [42, 182] on div "Bill details IV [PERSON_NAME] Bill № 082625 Completed Details 0 Timeline 0 Type…" at bounding box center [636, 345] width 1272 height 563
click at [904, 30] on icon "close" at bounding box center [918, 32] width 8 height 8
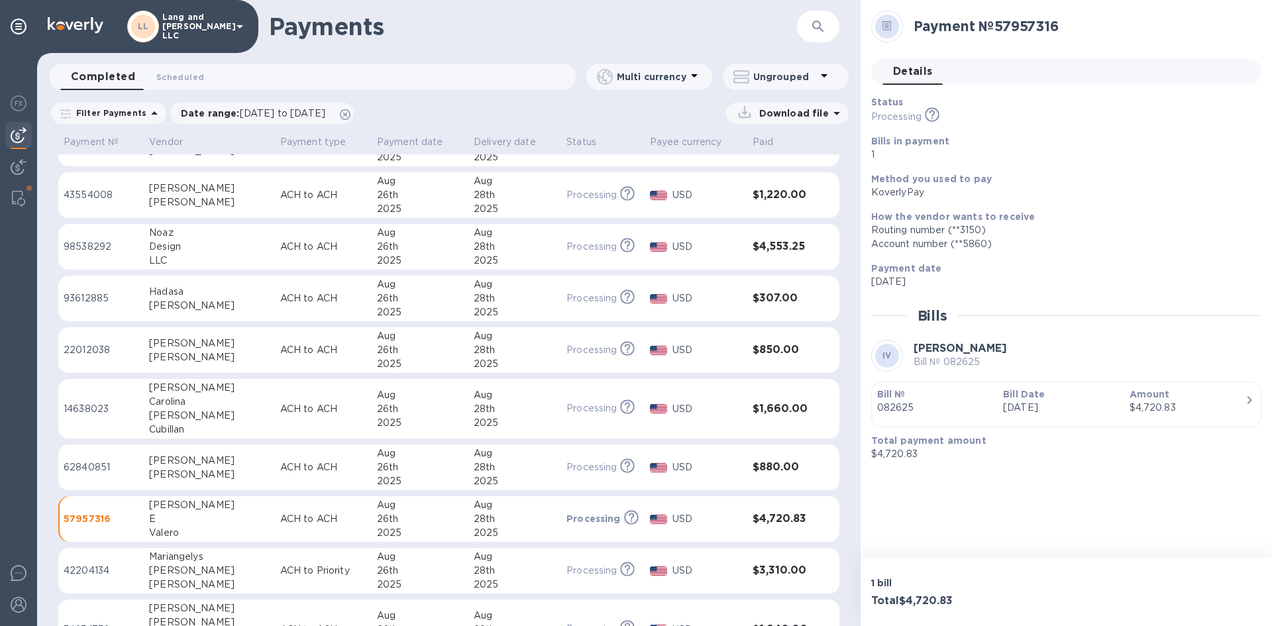
scroll to position [216, 0]
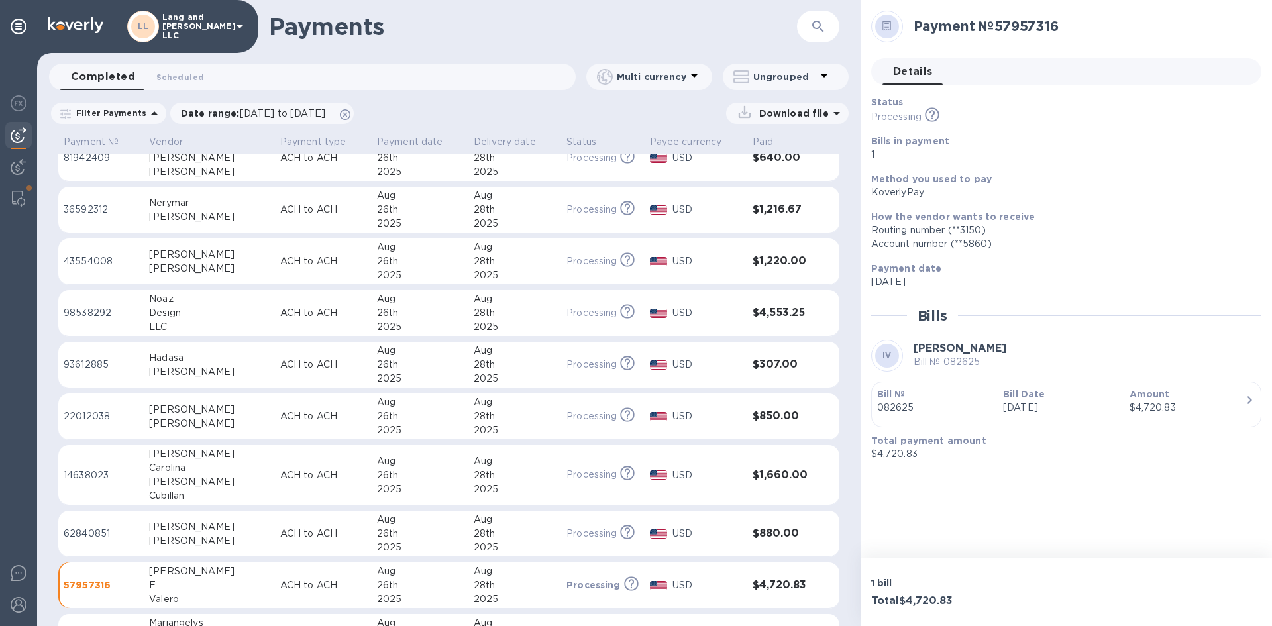
click at [498, 313] on div "28th" at bounding box center [515, 313] width 82 height 14
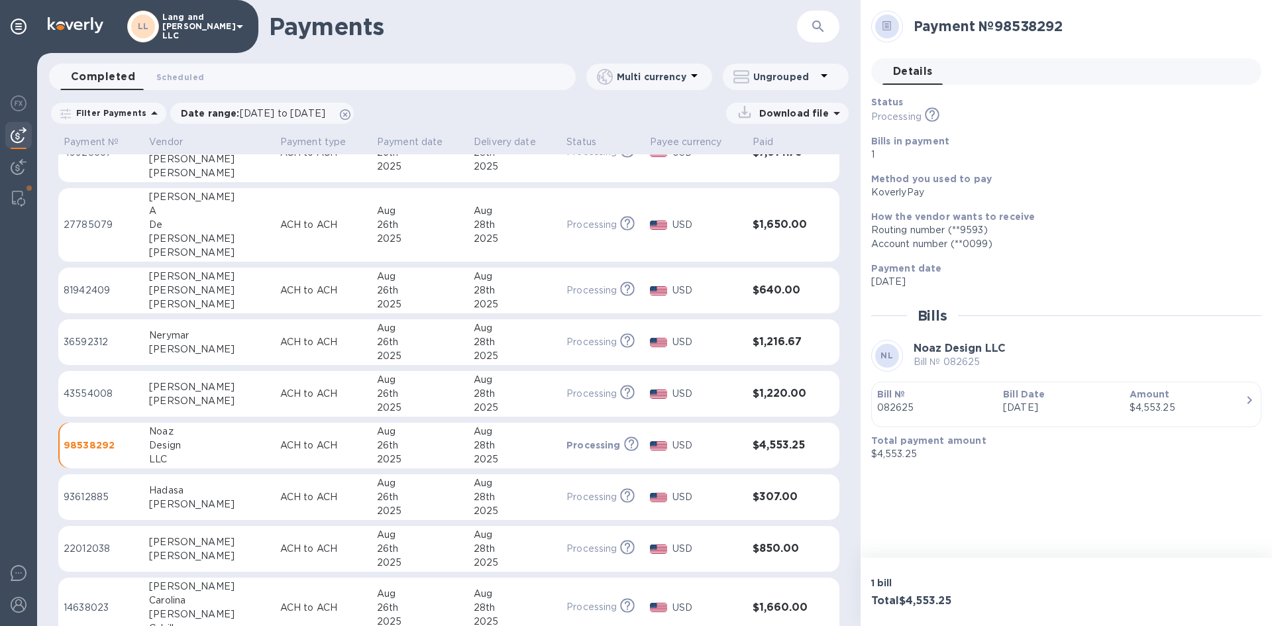
scroll to position [150, 0]
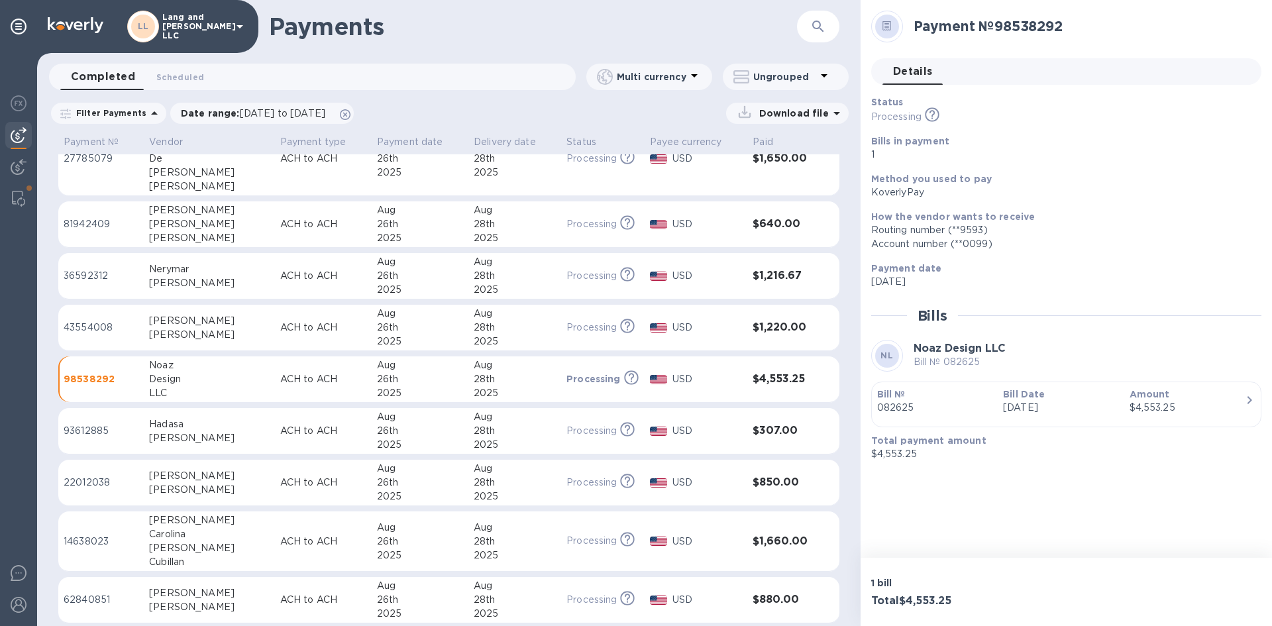
drag, startPoint x: 726, startPoint y: 40, endPoint x: 708, endPoint y: 60, distance: 26.3
click at [726, 40] on form "​" at bounding box center [783, 27] width 114 height 32
click at [404, 384] on div "26th" at bounding box center [420, 379] width 86 height 14
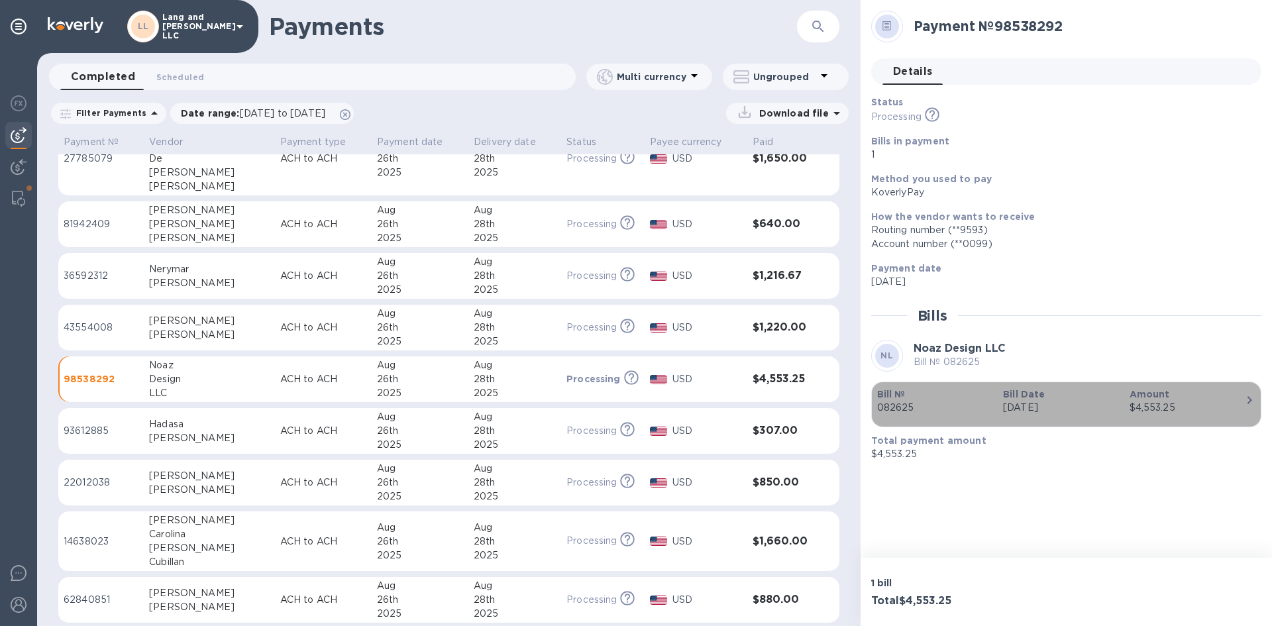
click at [904, 401] on div "$4,553.25" at bounding box center [1187, 408] width 115 height 14
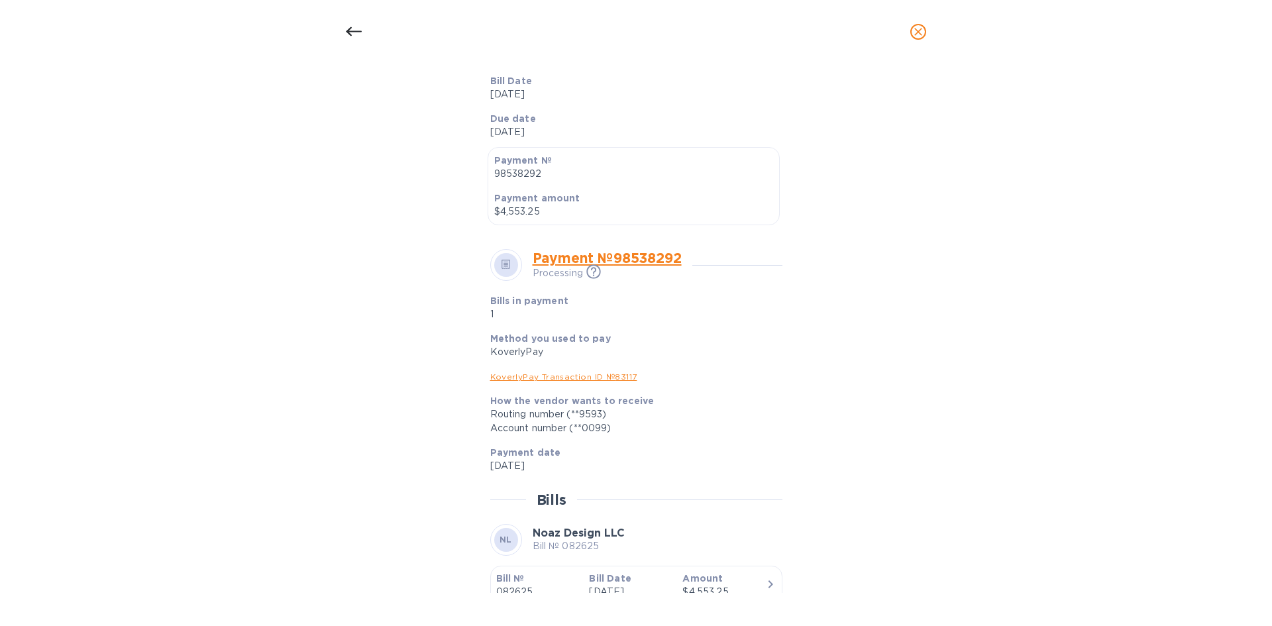
scroll to position [360, 0]
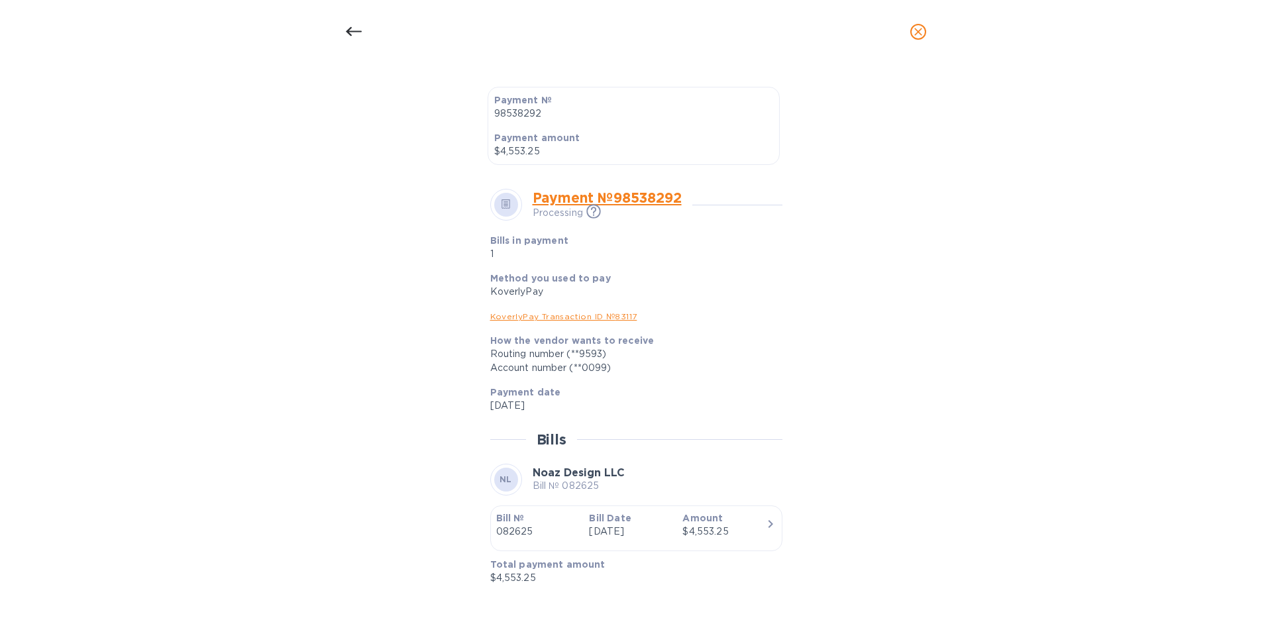
click at [206, 137] on div "Bill details NL Noaz Design LLC Bill № 082625 Completed Details 0 Timeline 0 Ty…" at bounding box center [636, 345] width 1272 height 563
click at [23, 239] on div "Bill details NL Noaz Design LLC Bill № 082625 Completed Details 0 Timeline 0 Ty…" at bounding box center [636, 345] width 1272 height 563
click at [904, 25] on span "close" at bounding box center [918, 32] width 16 height 16
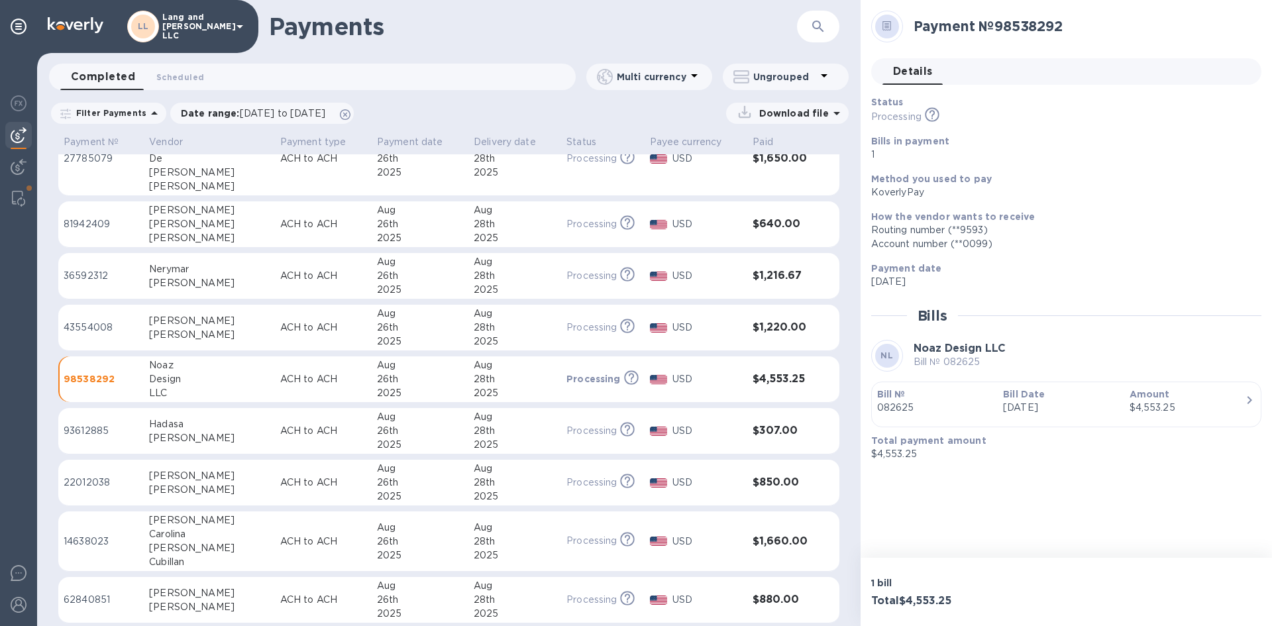
scroll to position [327, 0]
